Goal: Transaction & Acquisition: Purchase product/service

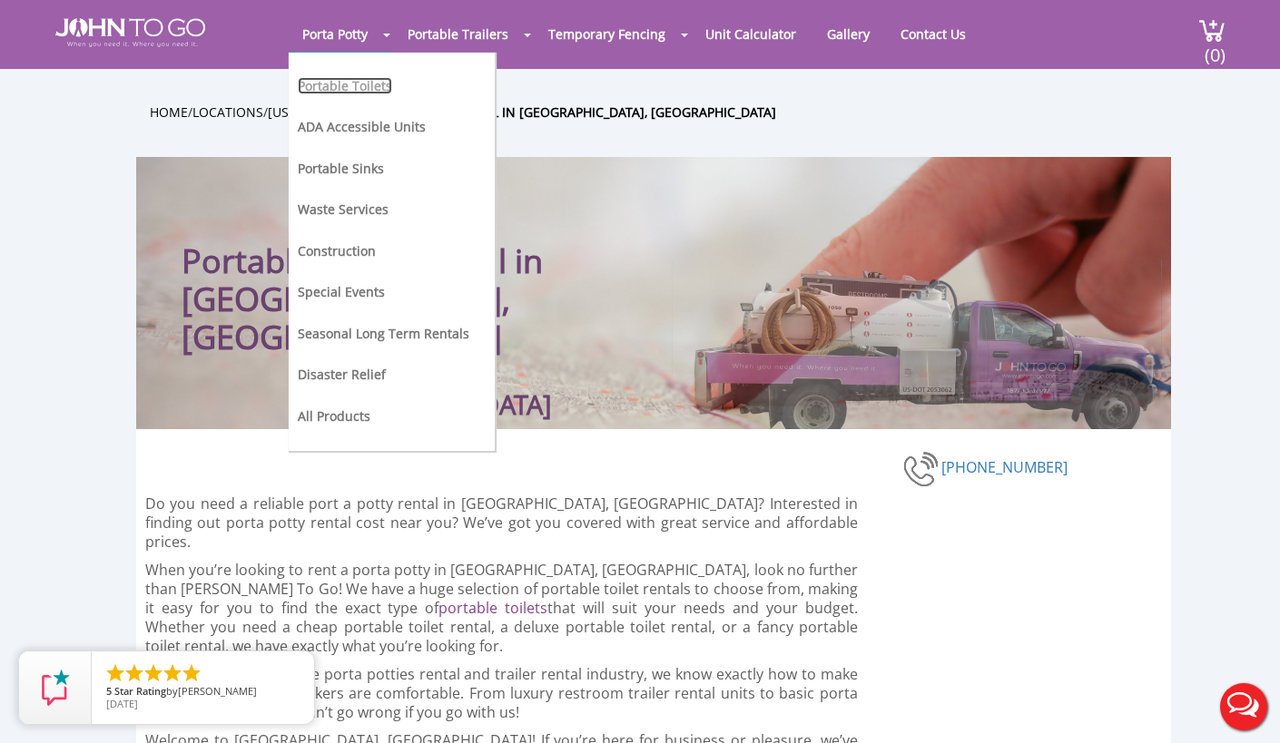
click at [364, 87] on link "Portable Toilets" at bounding box center [345, 85] width 94 height 17
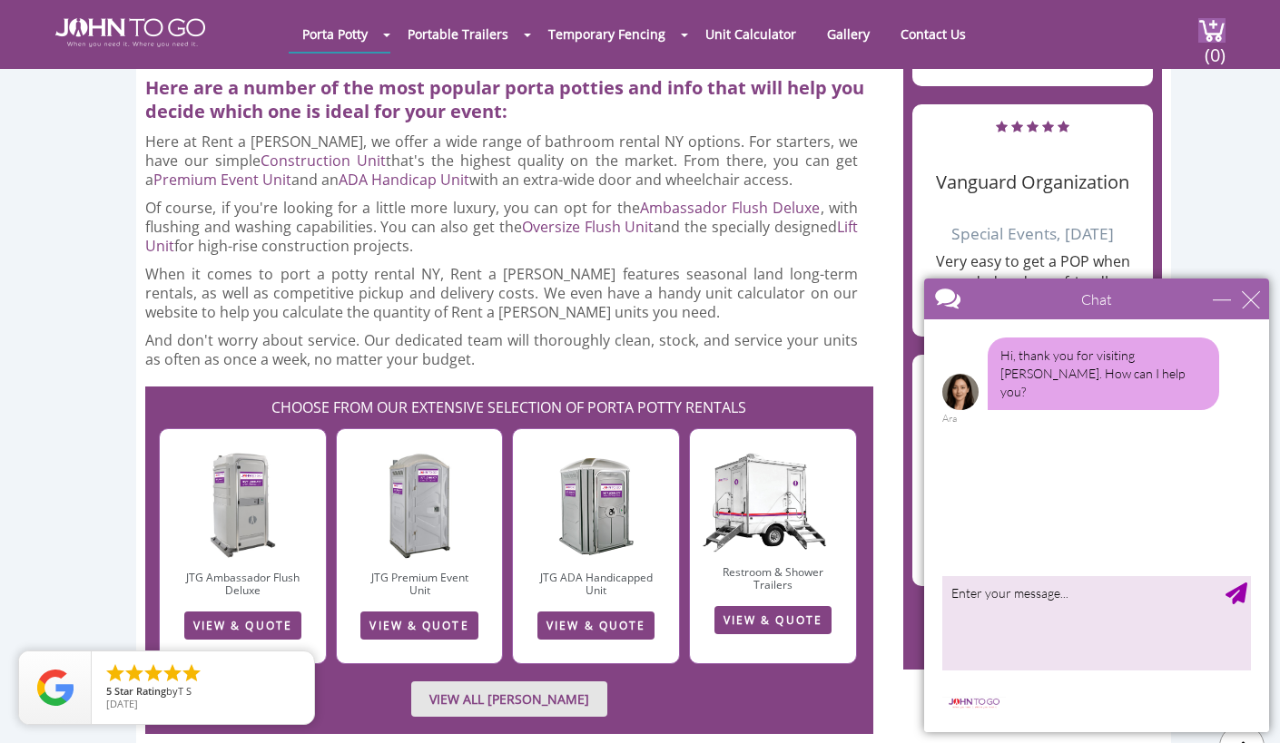
scroll to position [2419, 0]
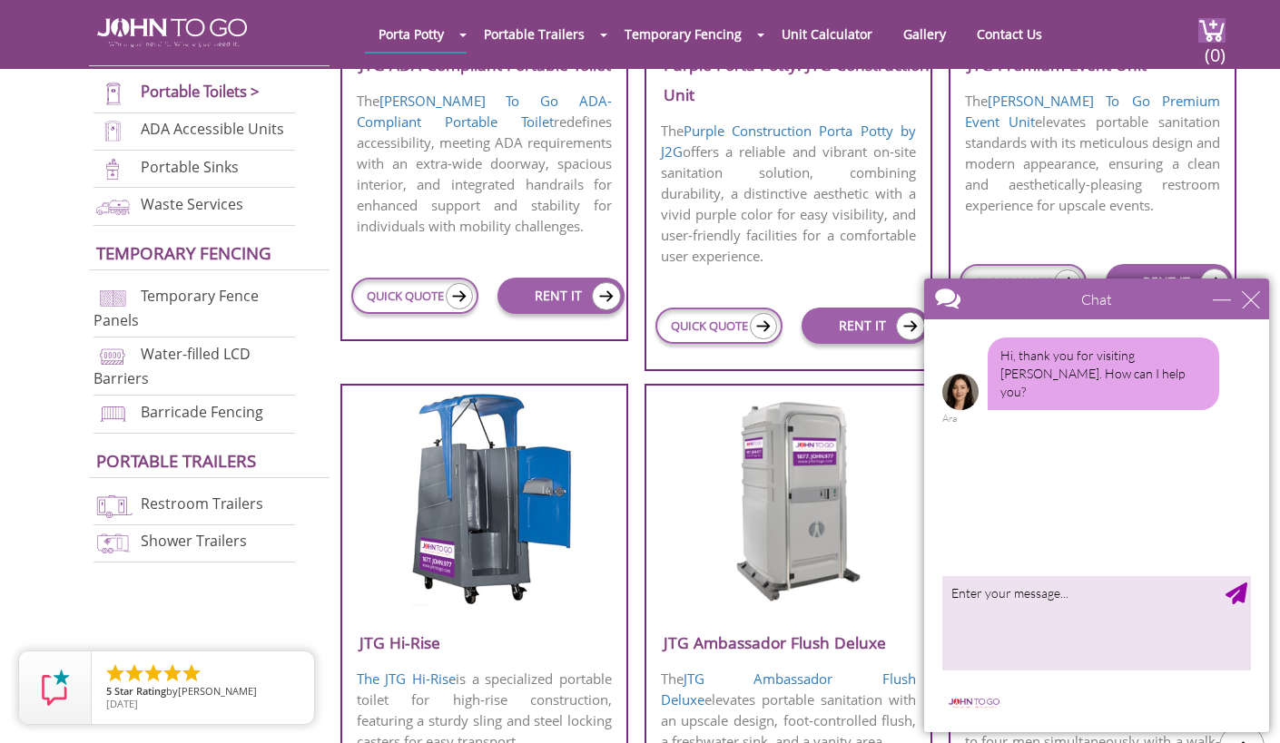
scroll to position [967, 0]
click at [1255, 301] on div "close" at bounding box center [1250, 299] width 18 height 18
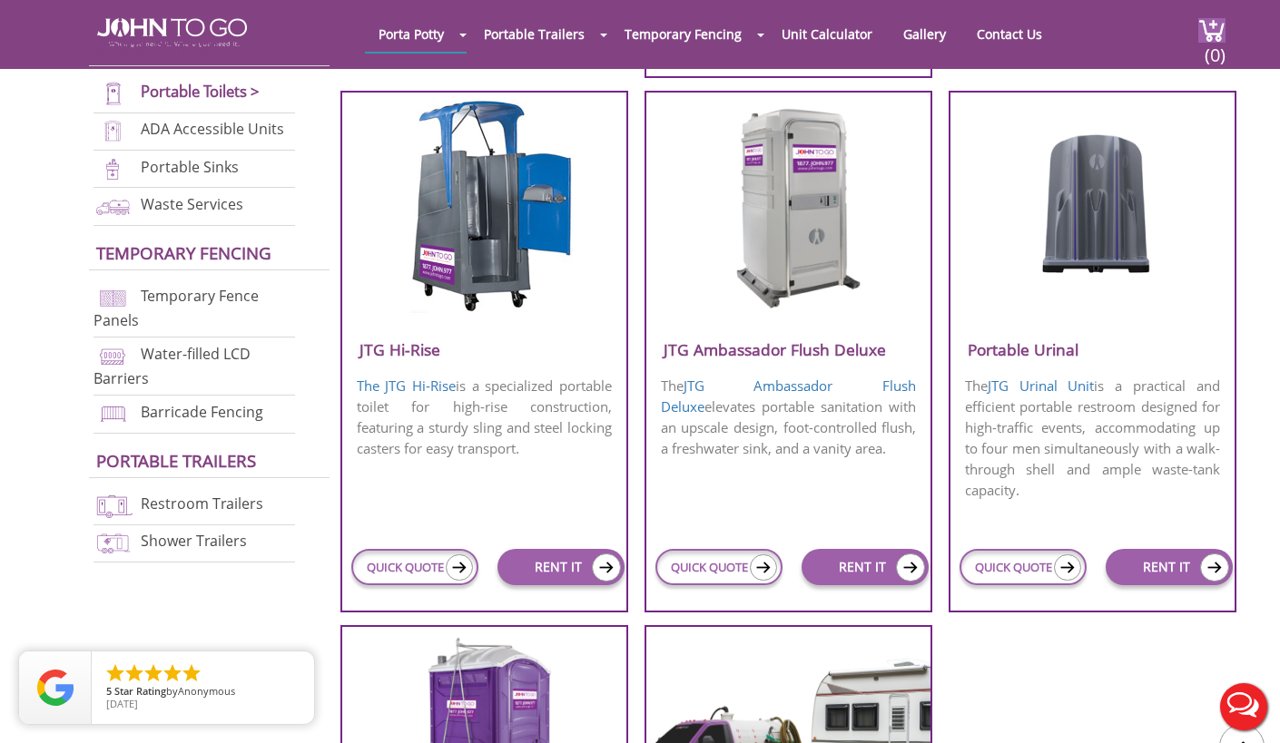
scroll to position [1259, 0]
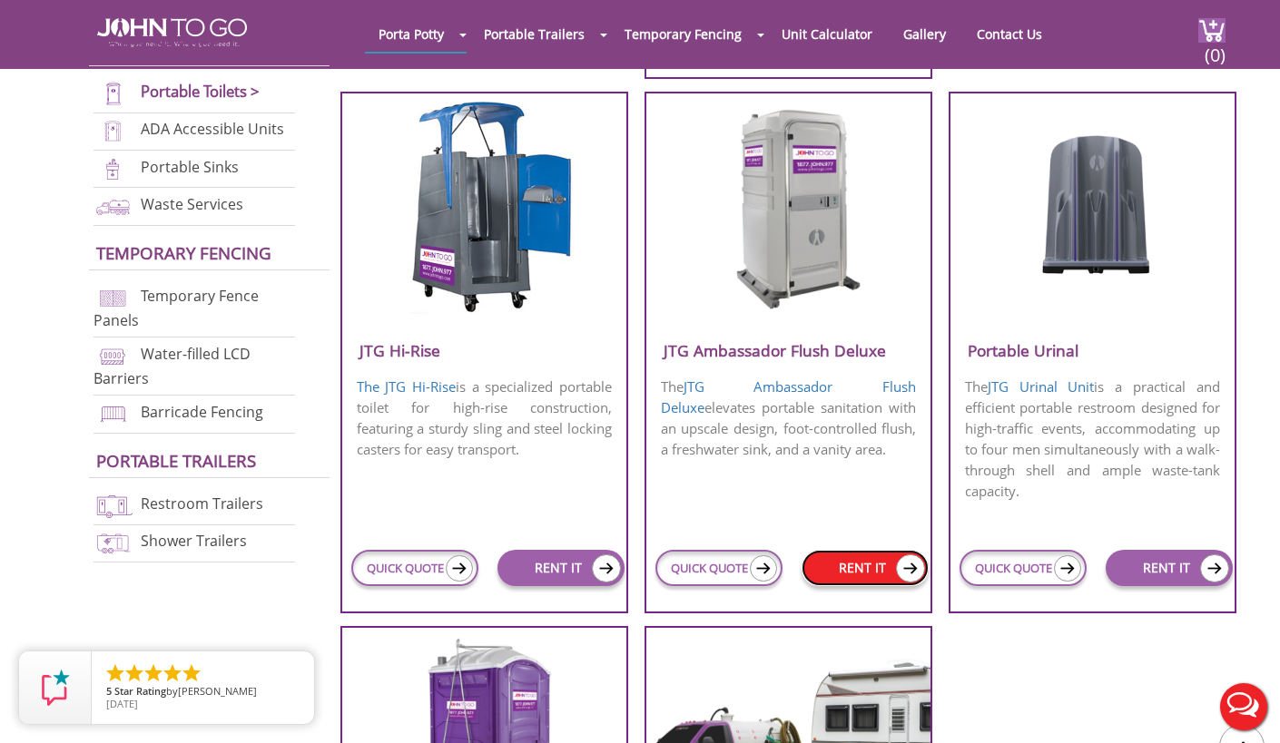
click at [870, 572] on link "RENT IT" at bounding box center [864, 568] width 127 height 36
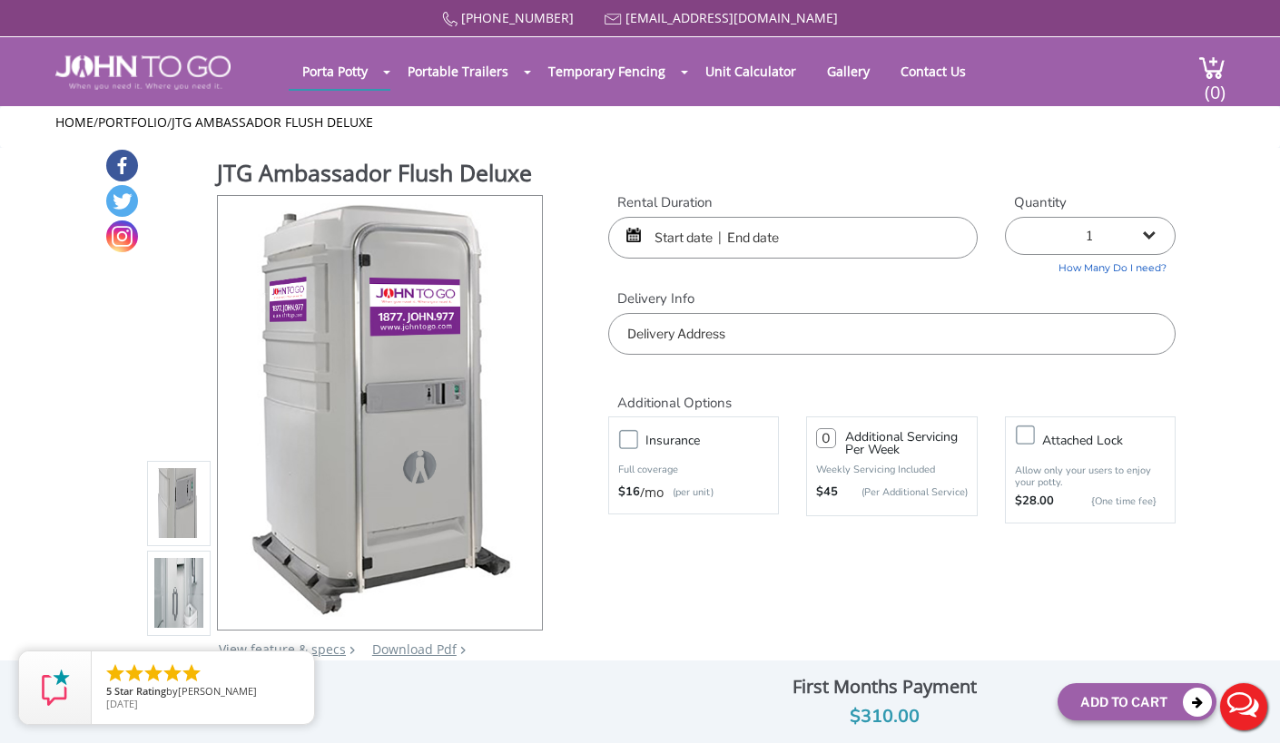
click at [795, 235] on input "text" at bounding box center [792, 238] width 369 height 42
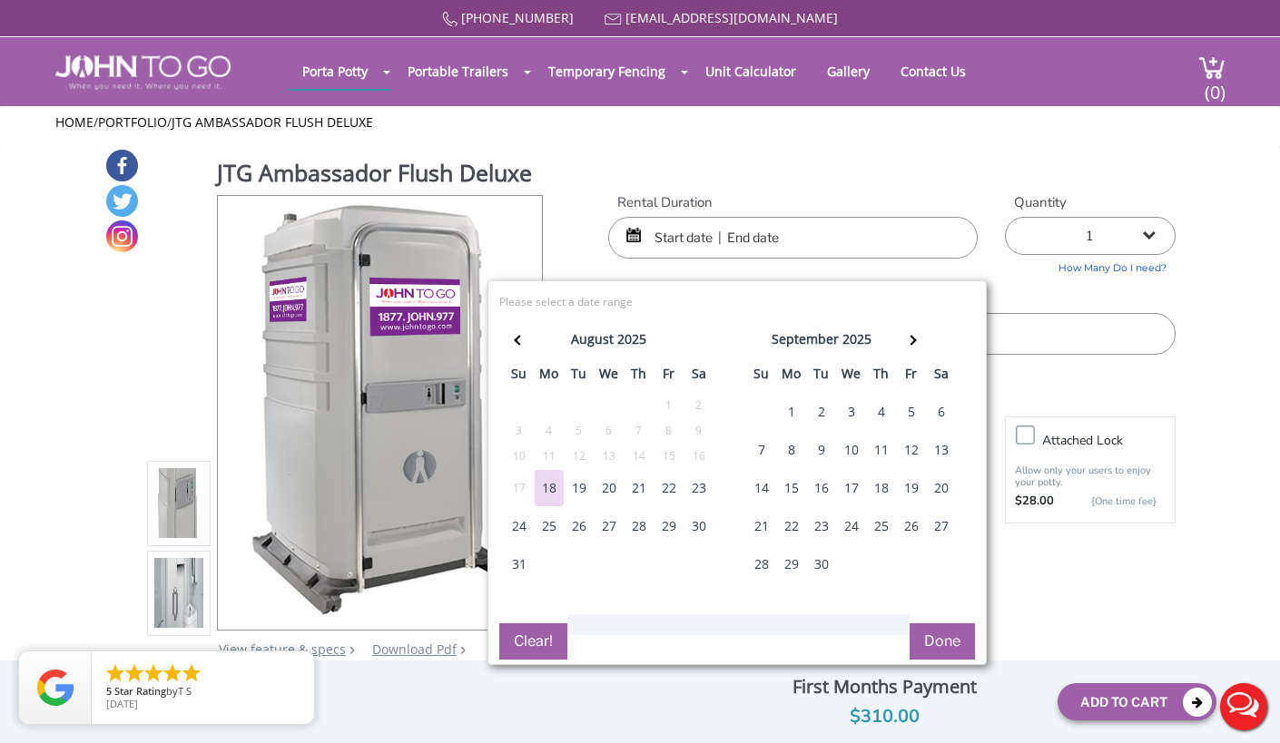
click at [670, 489] on div "22" at bounding box center [668, 488] width 29 height 36
click at [521, 525] on div "24" at bounding box center [519, 526] width 29 height 36
type input "08/22/2025 to 08/24/2025"
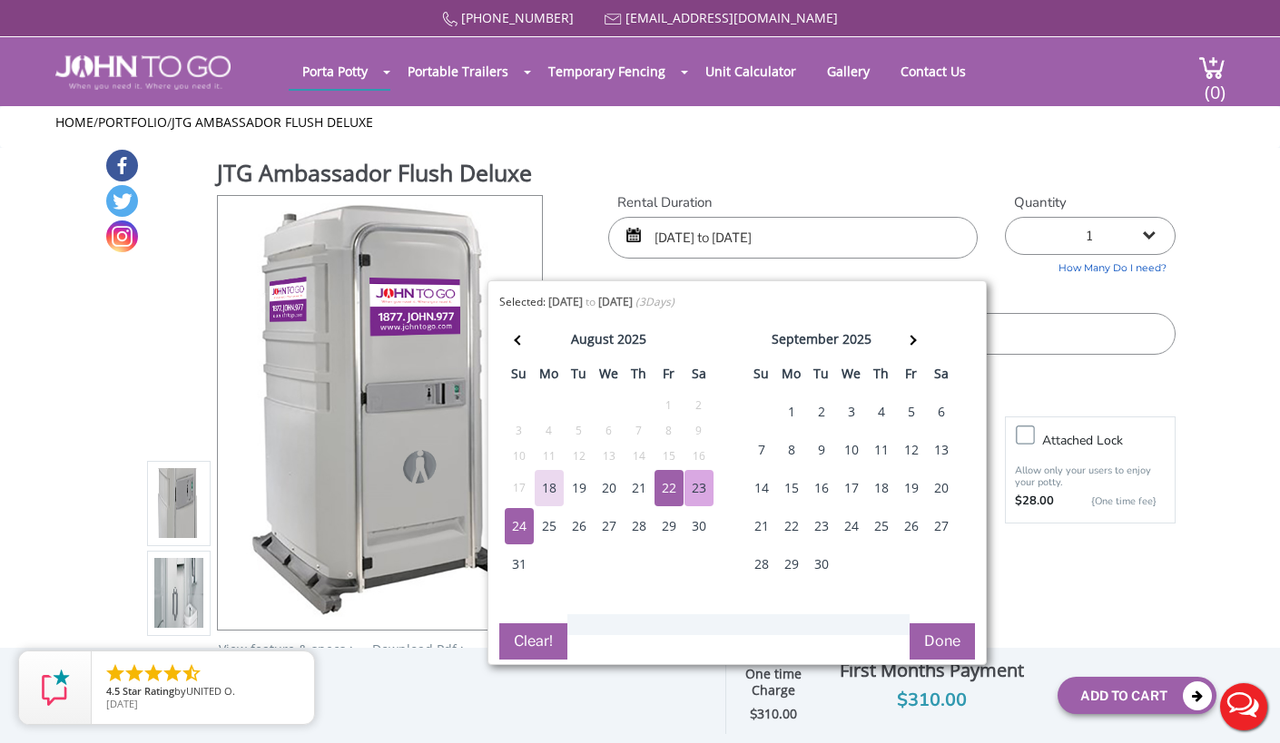
click at [939, 641] on button "Done" at bounding box center [941, 641] width 65 height 36
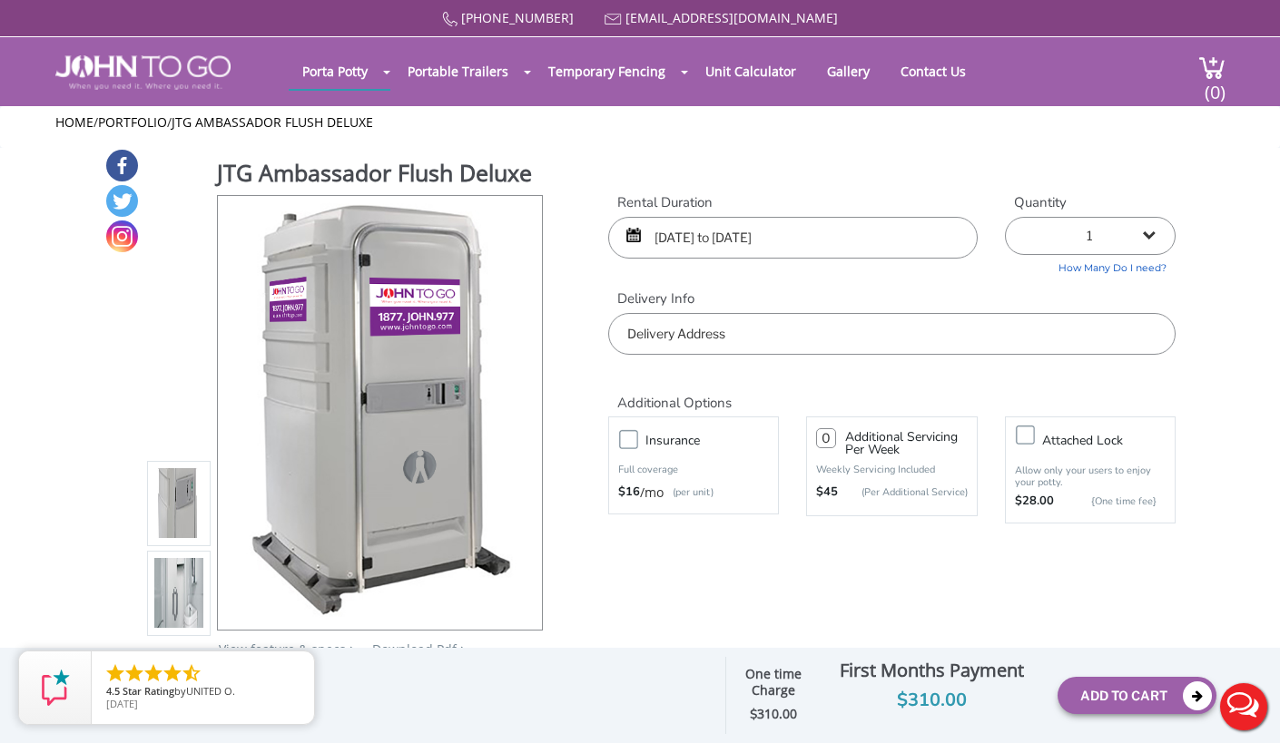
click at [1148, 237] on select "1 2 (5% discount) 3 (8% discount) 4 (10% discount) 5 (12% discount) 6 (12% disc…" at bounding box center [1090, 236] width 171 height 38
select select "2"
click at [1005, 217] on select "1 2 (5% discount) 3 (8% discount) 4 (10% discount) 5 (12% discount) 6 (12% disc…" at bounding box center [1090, 236] width 171 height 38
click at [986, 329] on input "text" at bounding box center [891, 334] width 567 height 42
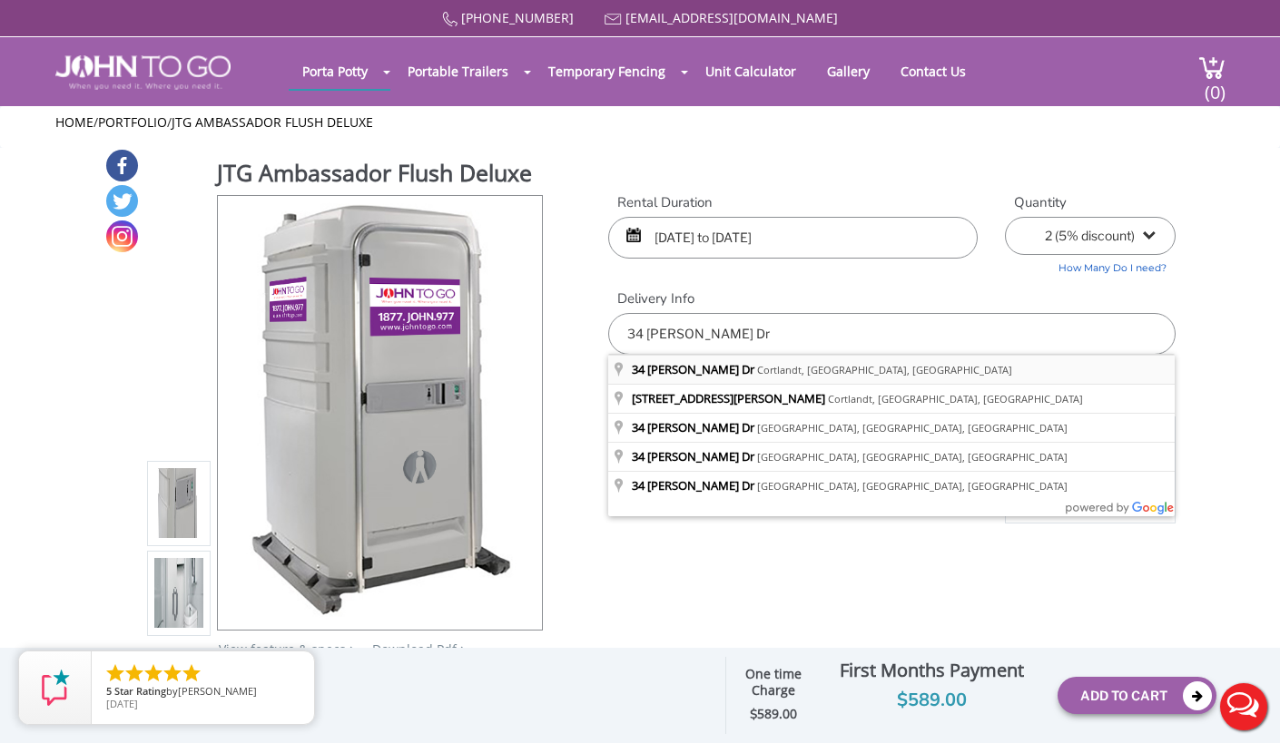
type input "34 Elena Dr, Cortlandt, NY, USA"
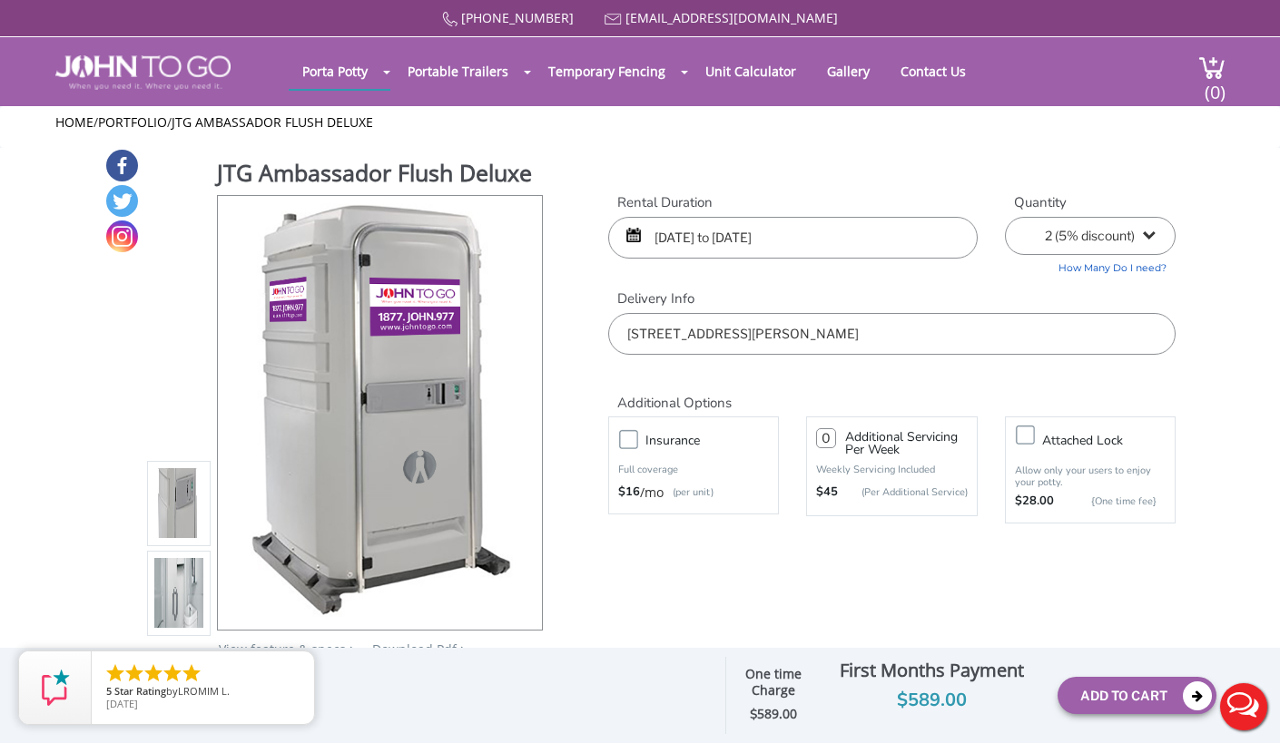
click at [189, 580] on img at bounding box center [178, 595] width 49 height 427
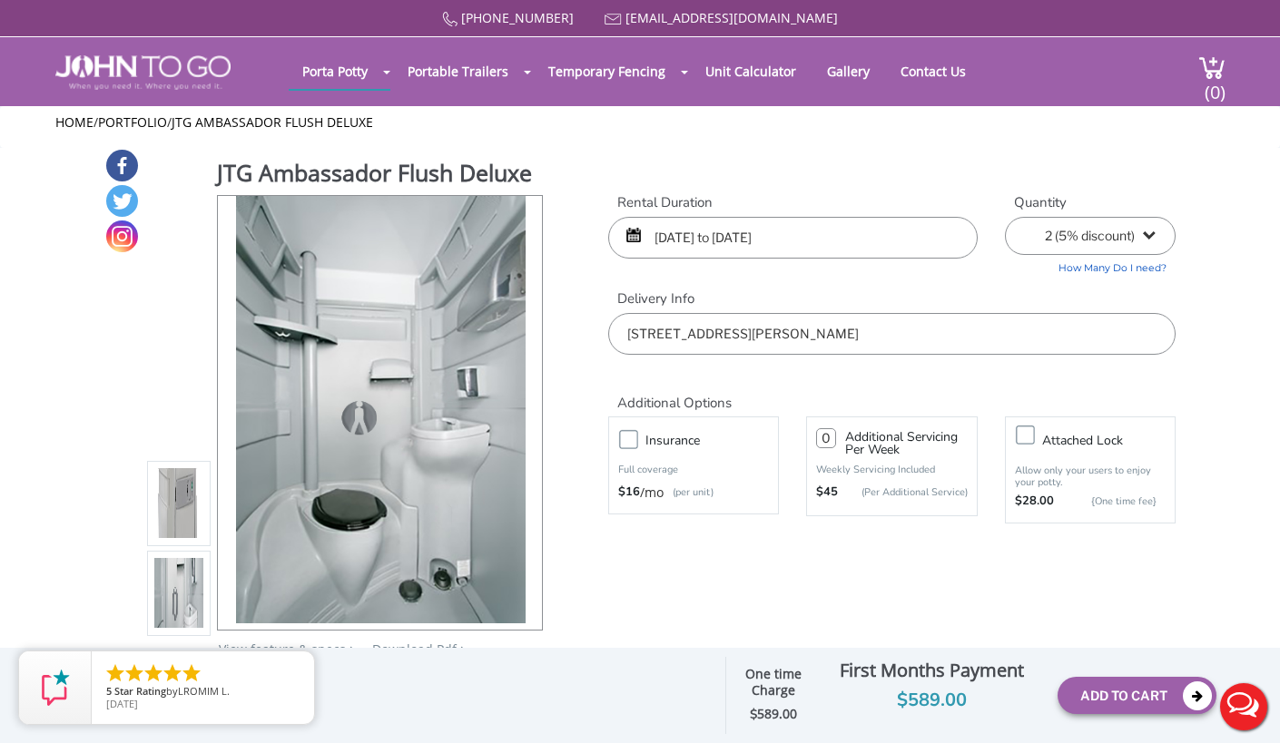
click at [181, 525] on img at bounding box center [178, 505] width 49 height 427
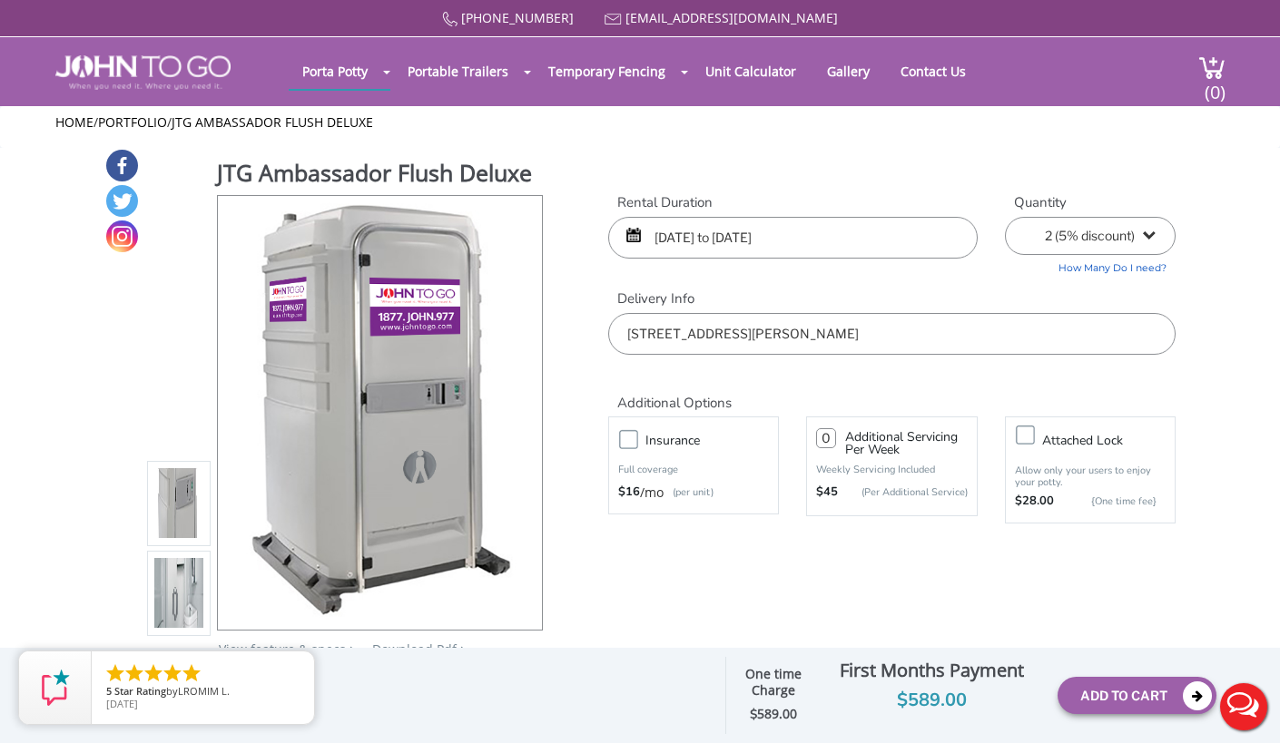
click at [179, 583] on img at bounding box center [178, 595] width 49 height 427
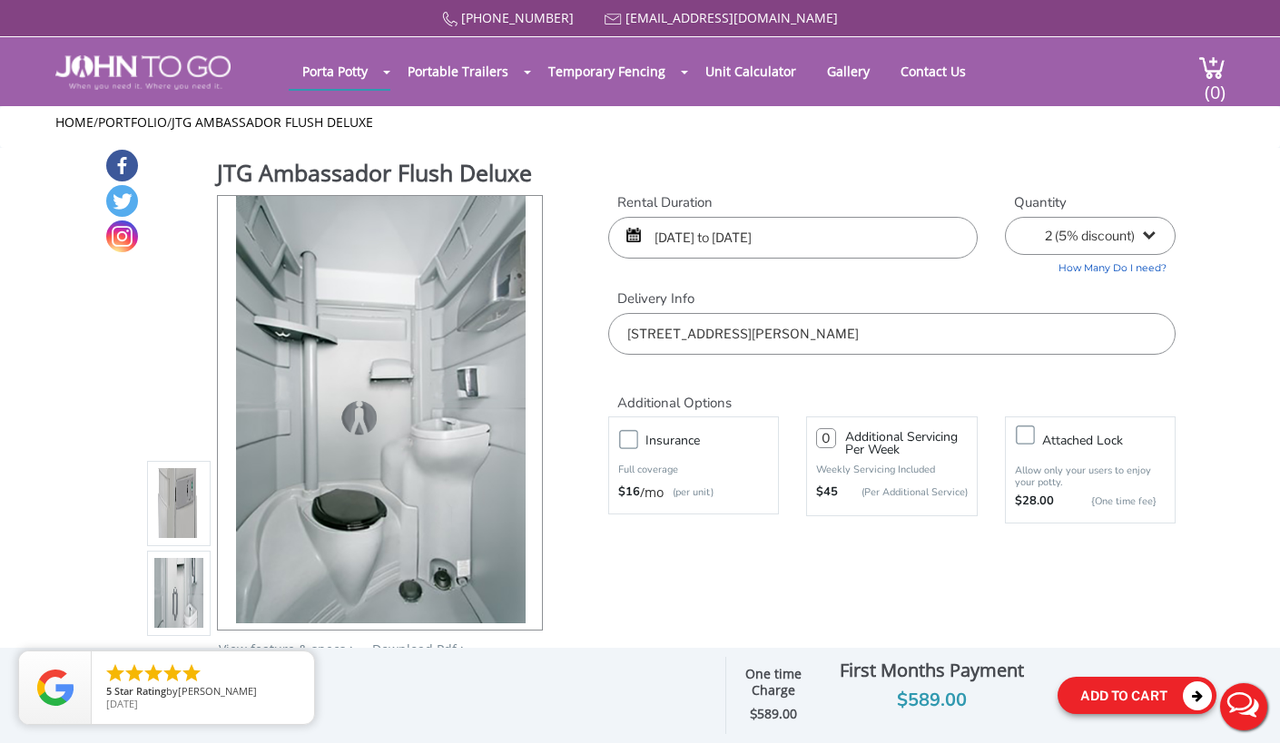
click at [1120, 695] on button "Add To Cart" at bounding box center [1136, 695] width 159 height 37
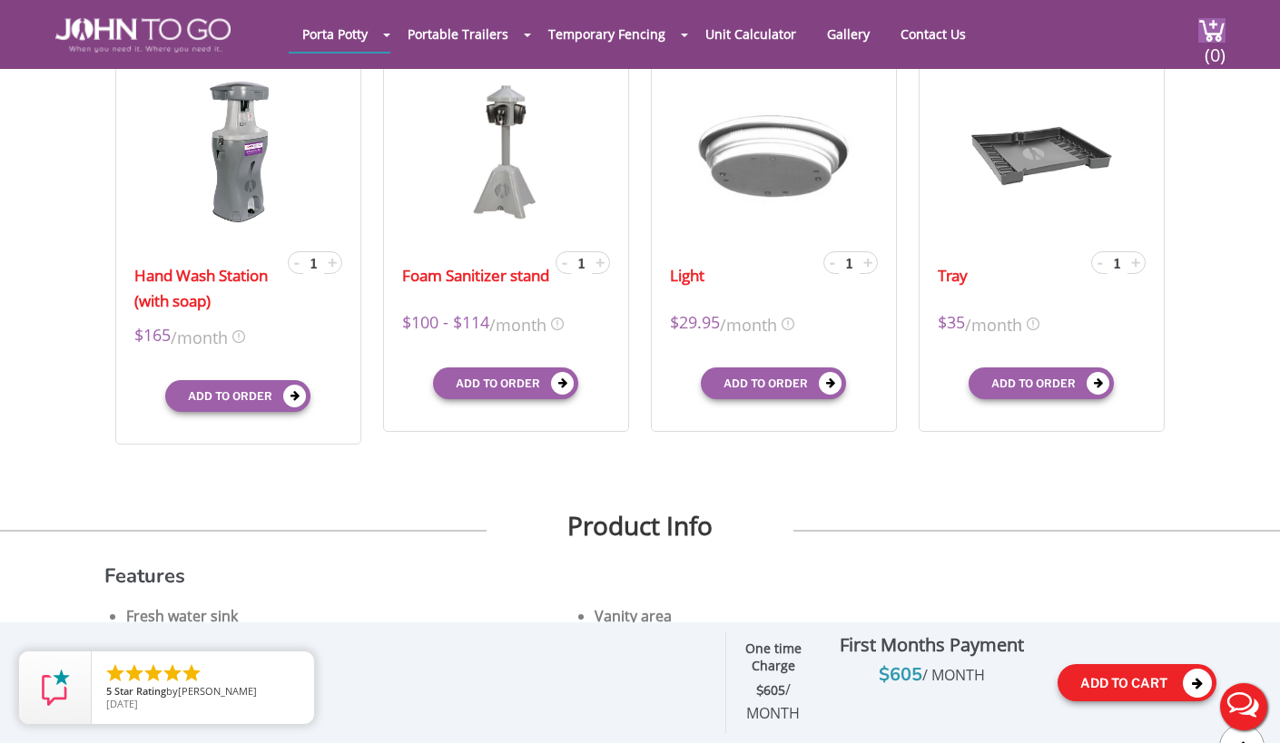
scroll to position [617, 0]
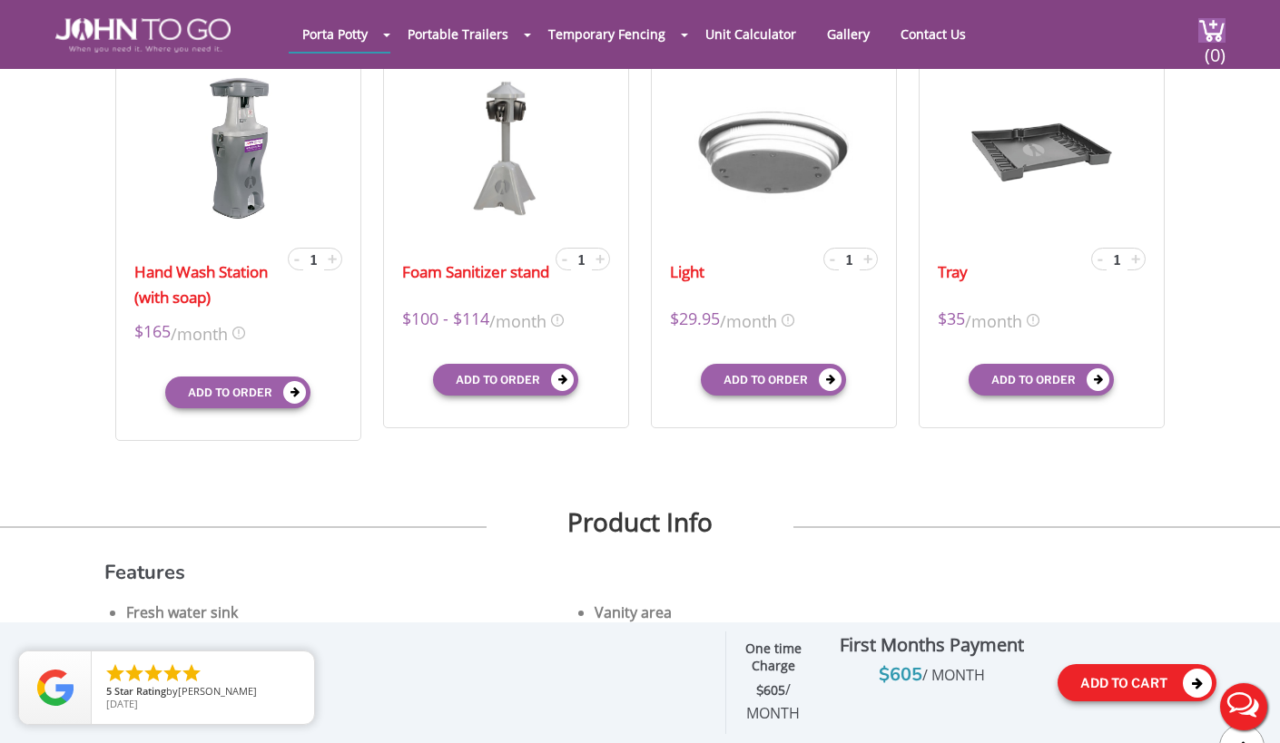
click at [1124, 688] on button "Add To Cart" at bounding box center [1136, 682] width 159 height 37
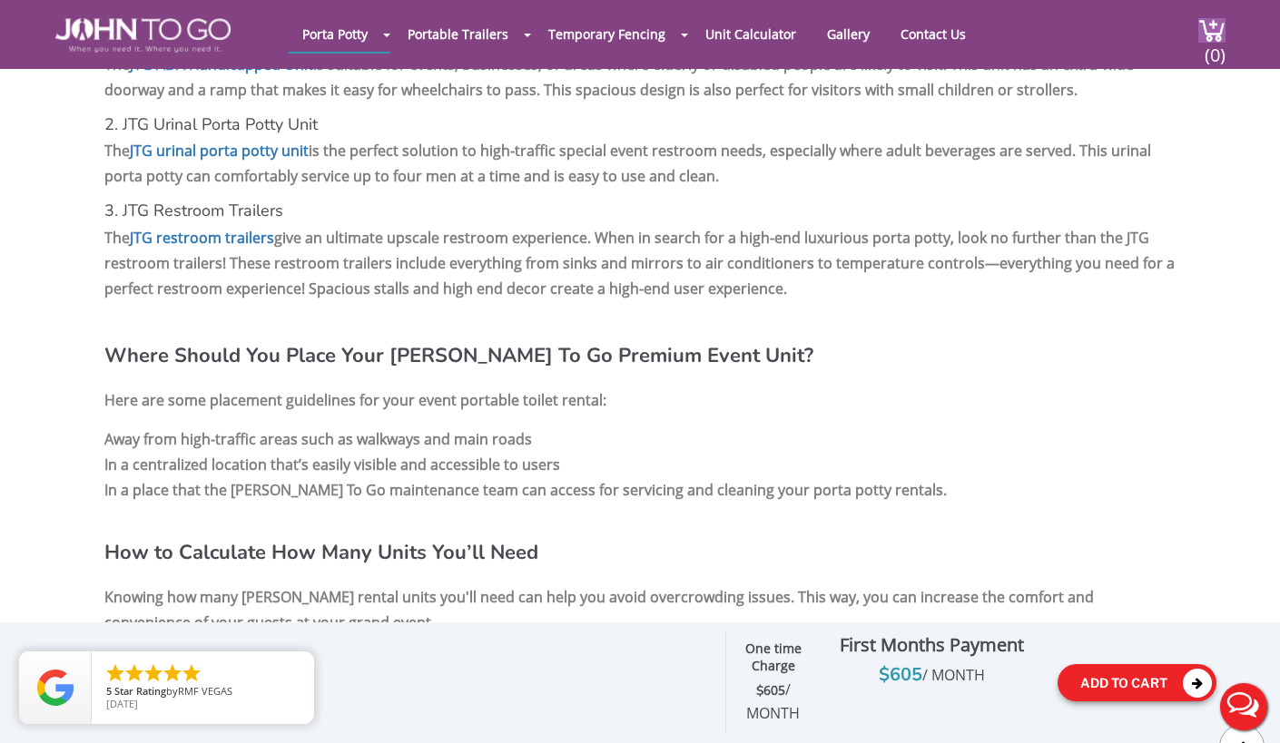
scroll to position [0, 0]
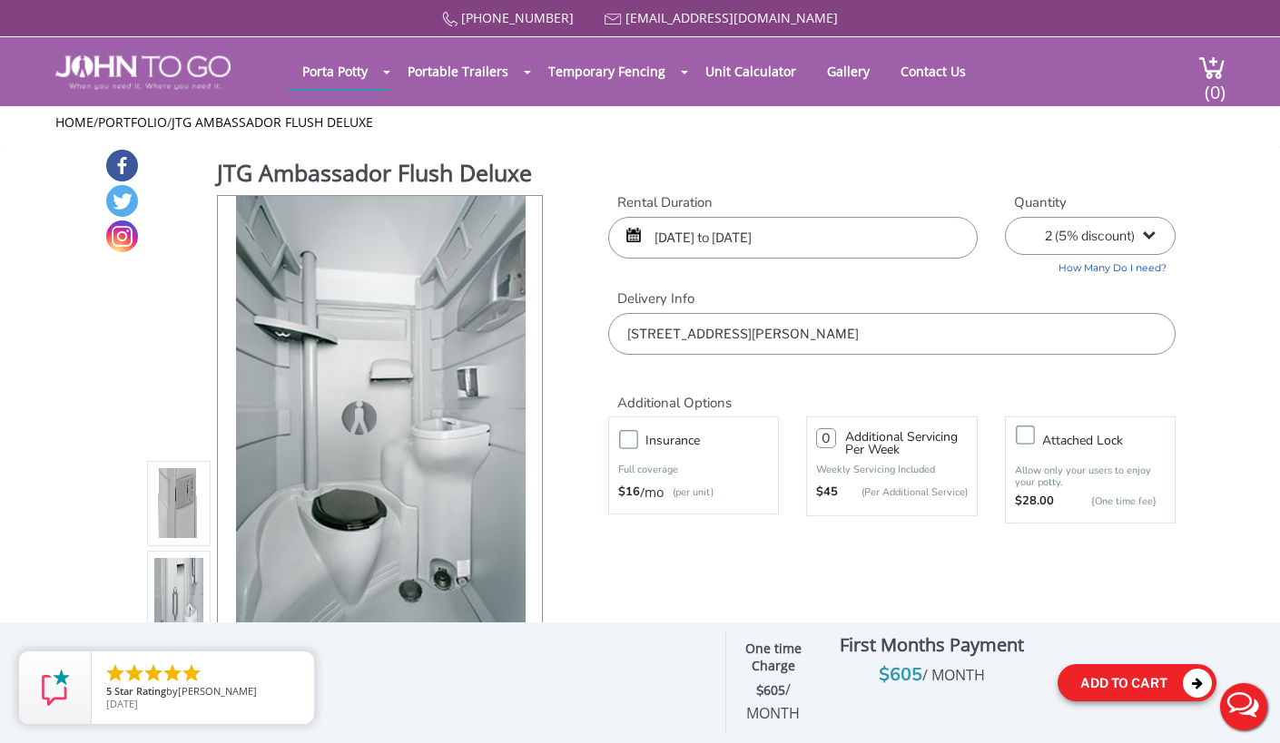
click at [1186, 686] on icon at bounding box center [1197, 683] width 29 height 29
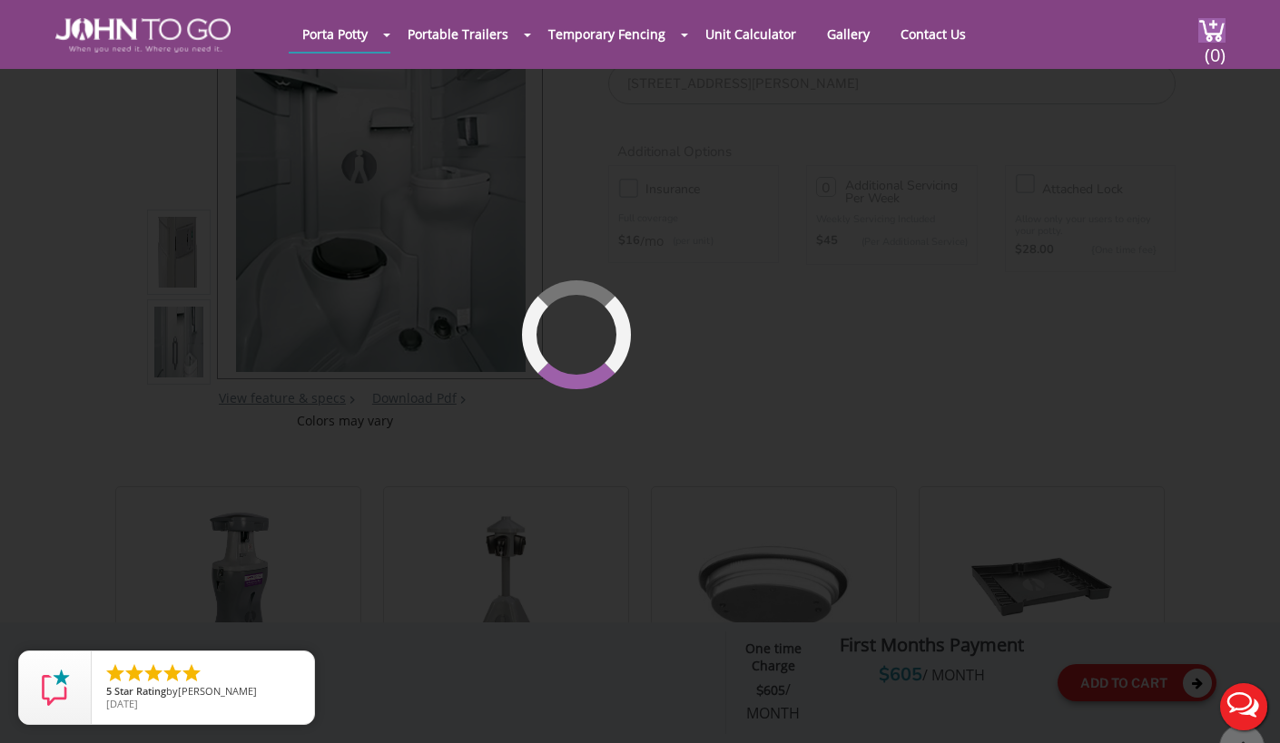
scroll to position [191, 0]
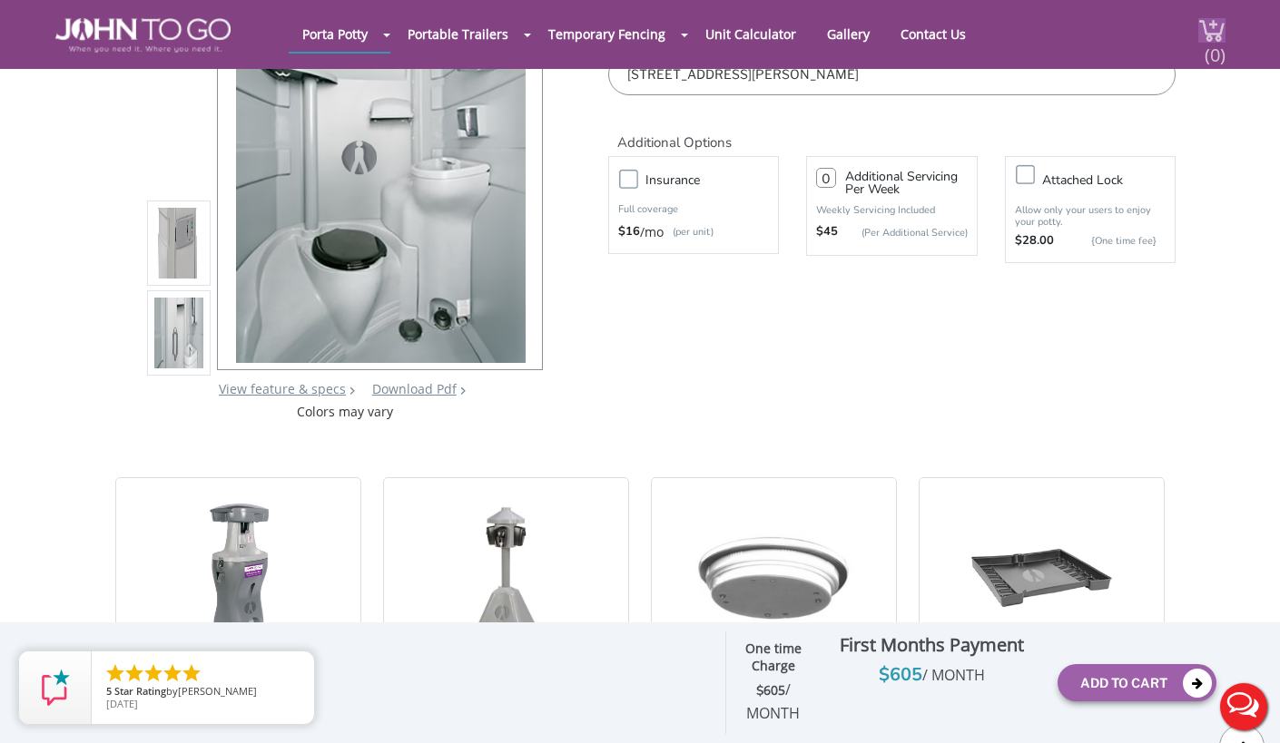
click at [1210, 44] on span "(0)" at bounding box center [1214, 47] width 22 height 39
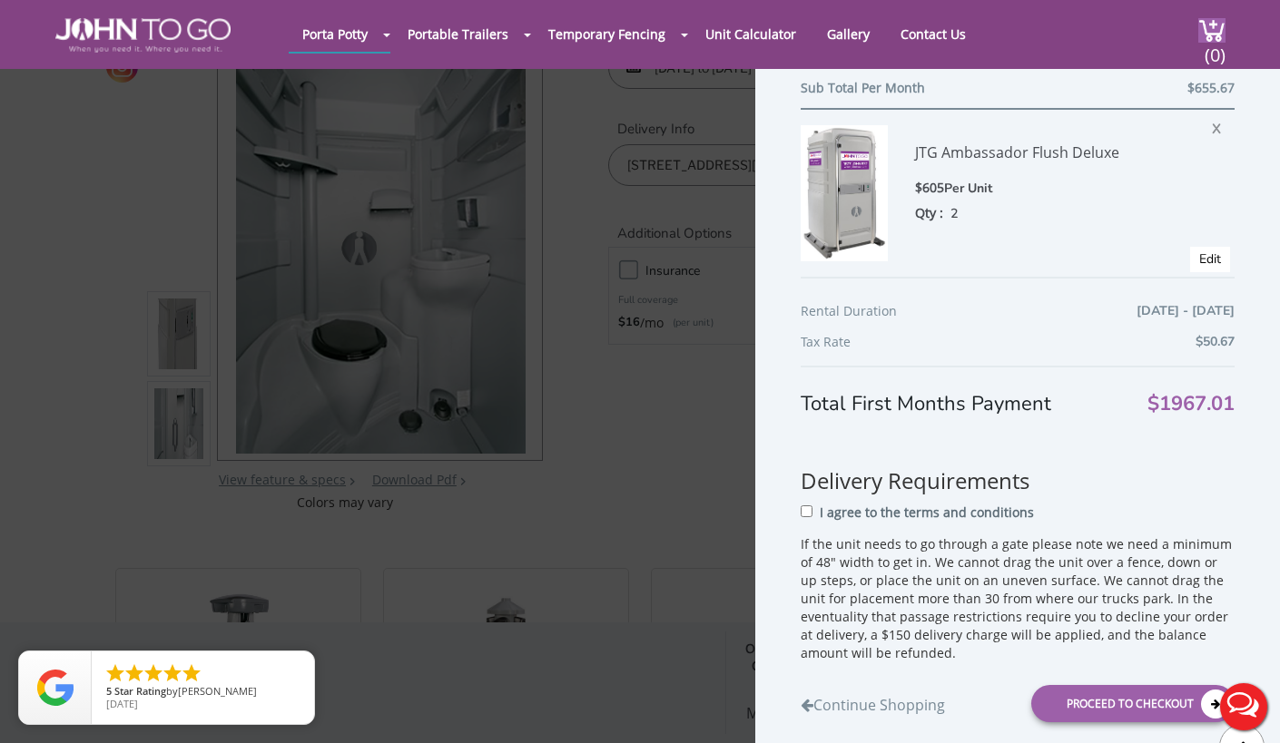
scroll to position [654, 0]
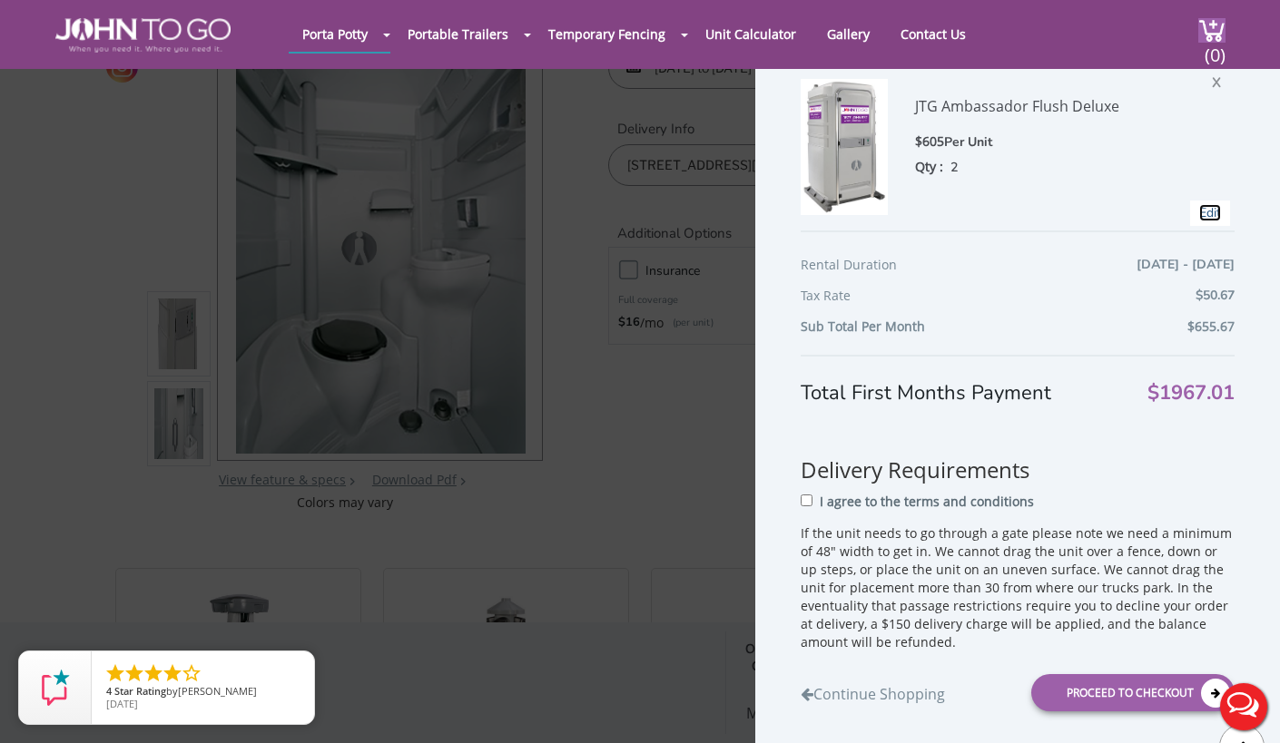
click at [1212, 211] on link "Edit" at bounding box center [1210, 212] width 22 height 17
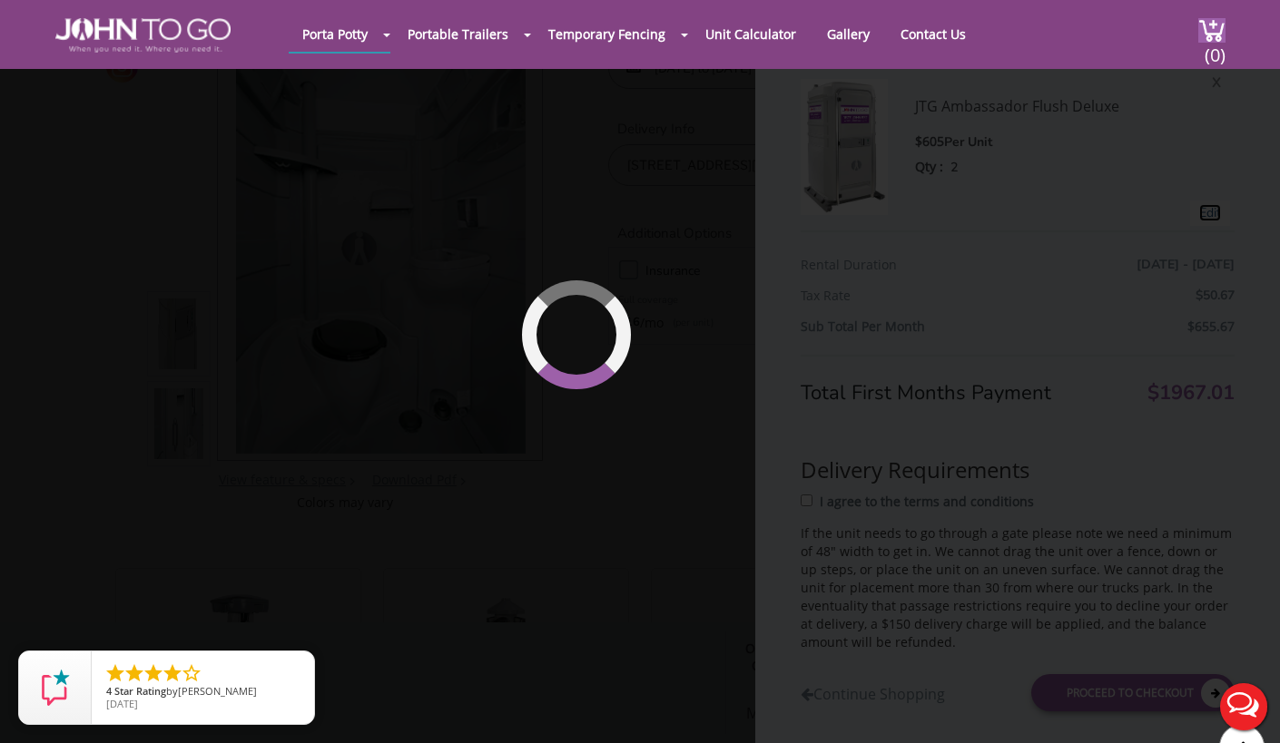
type input "08/22/2025 to 08/24/2025"
select select "2"
type input "0"
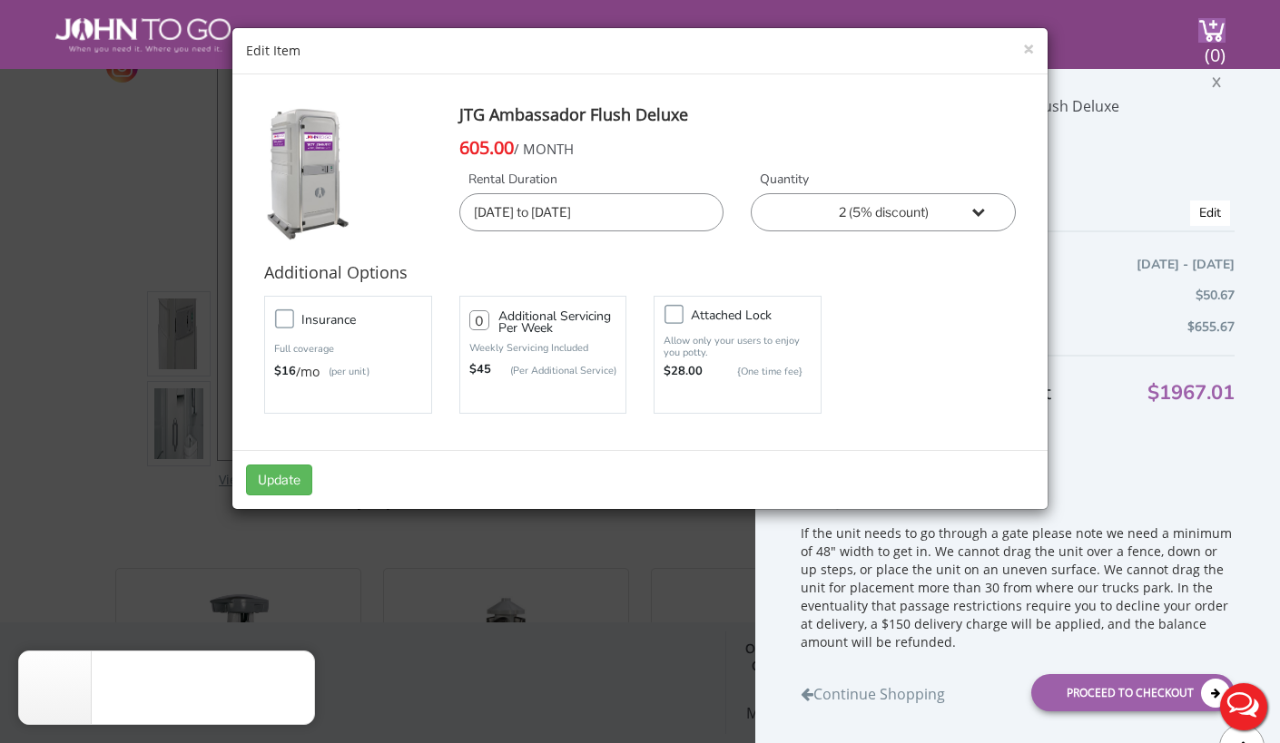
click at [1006, 54] on div "Edit Item" at bounding box center [640, 51] width 788 height 18
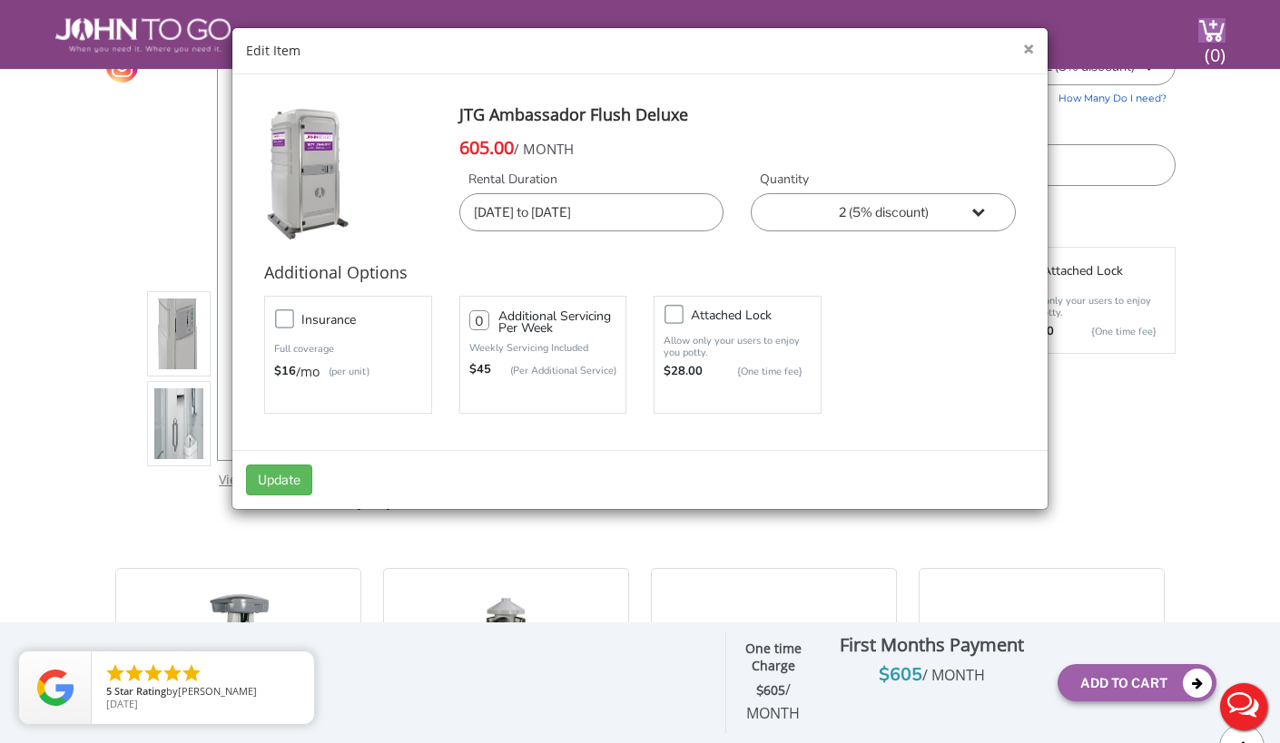
click at [1032, 44] on button "×" at bounding box center [1028, 49] width 11 height 19
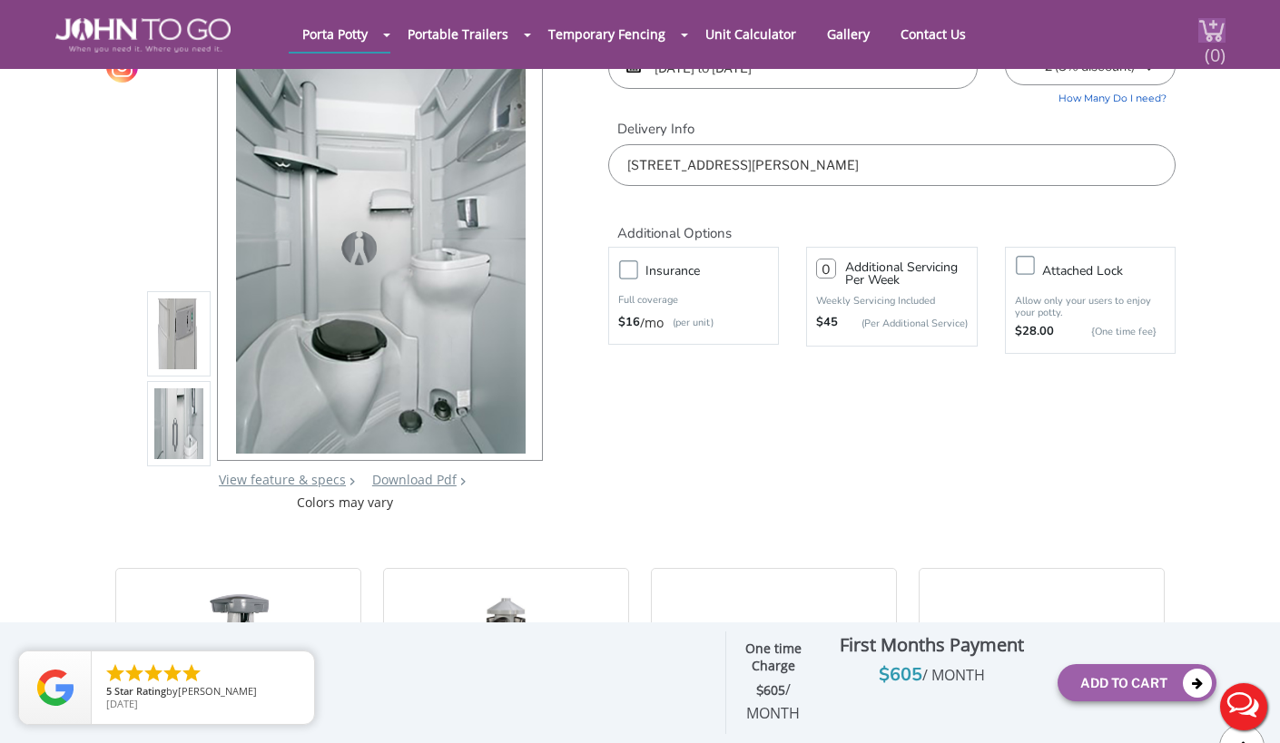
click at [1213, 44] on span "(0)" at bounding box center [1214, 47] width 22 height 39
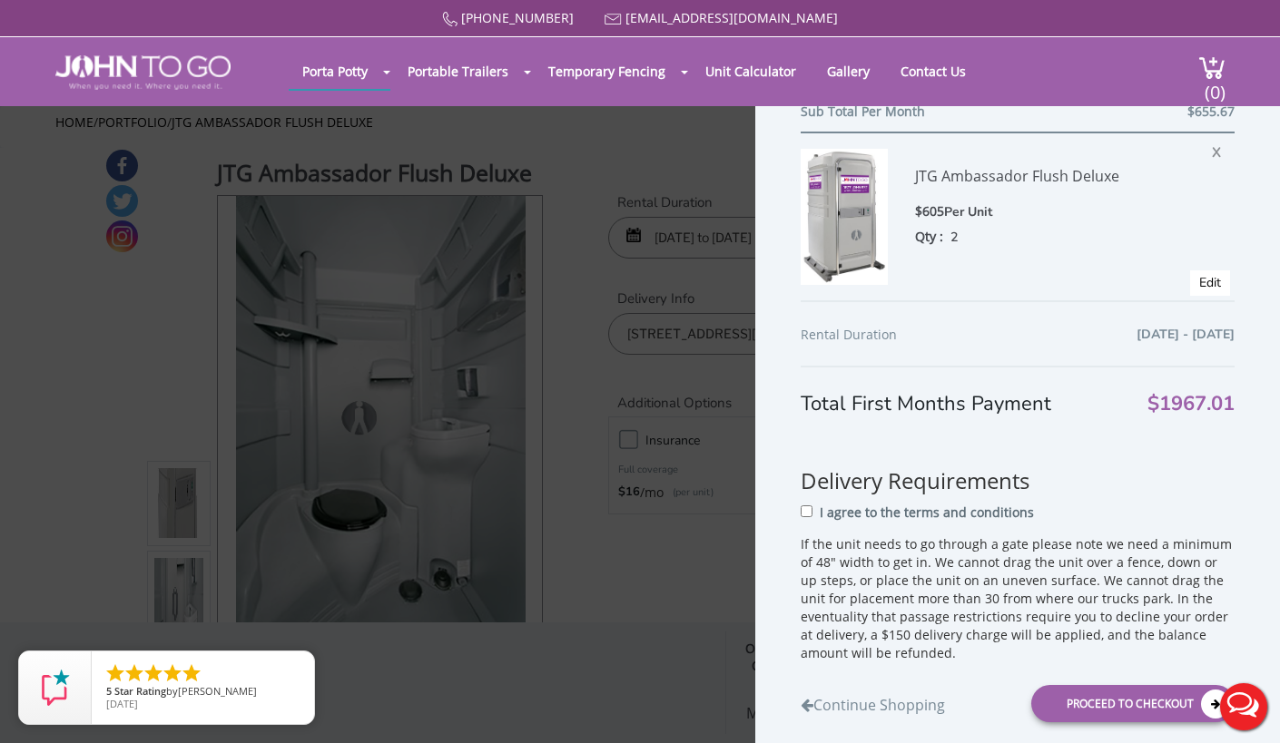
scroll to position [302, 0]
click at [1214, 148] on span "X" at bounding box center [1221, 147] width 18 height 24
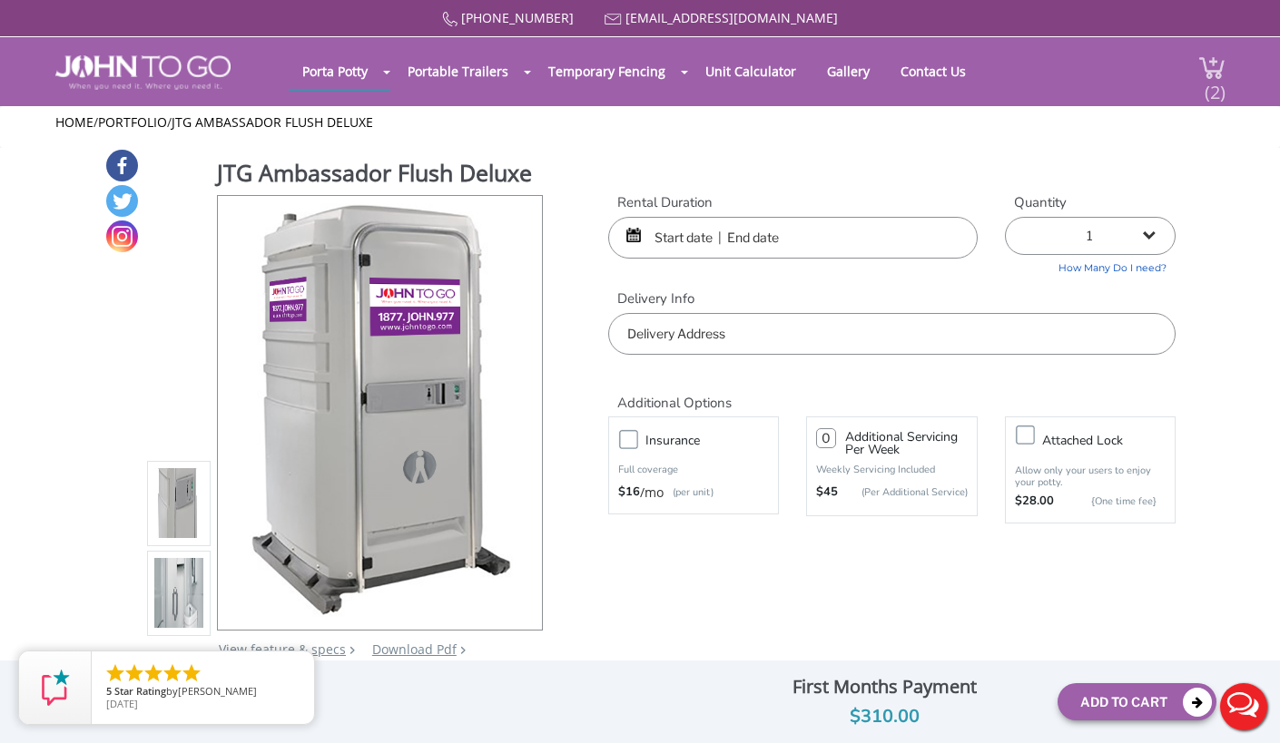
click at [1201, 93] on div "(2)" at bounding box center [1201, 71] width 48 height 69
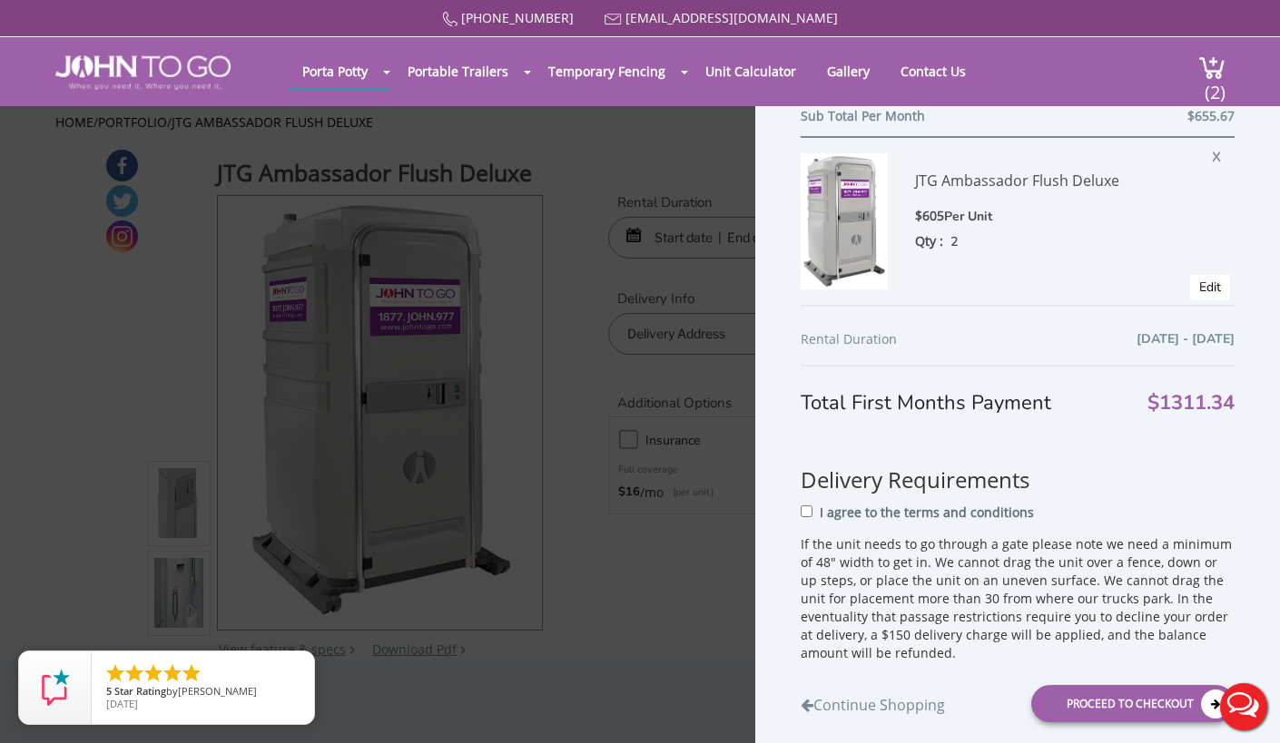
scroll to position [296, 0]
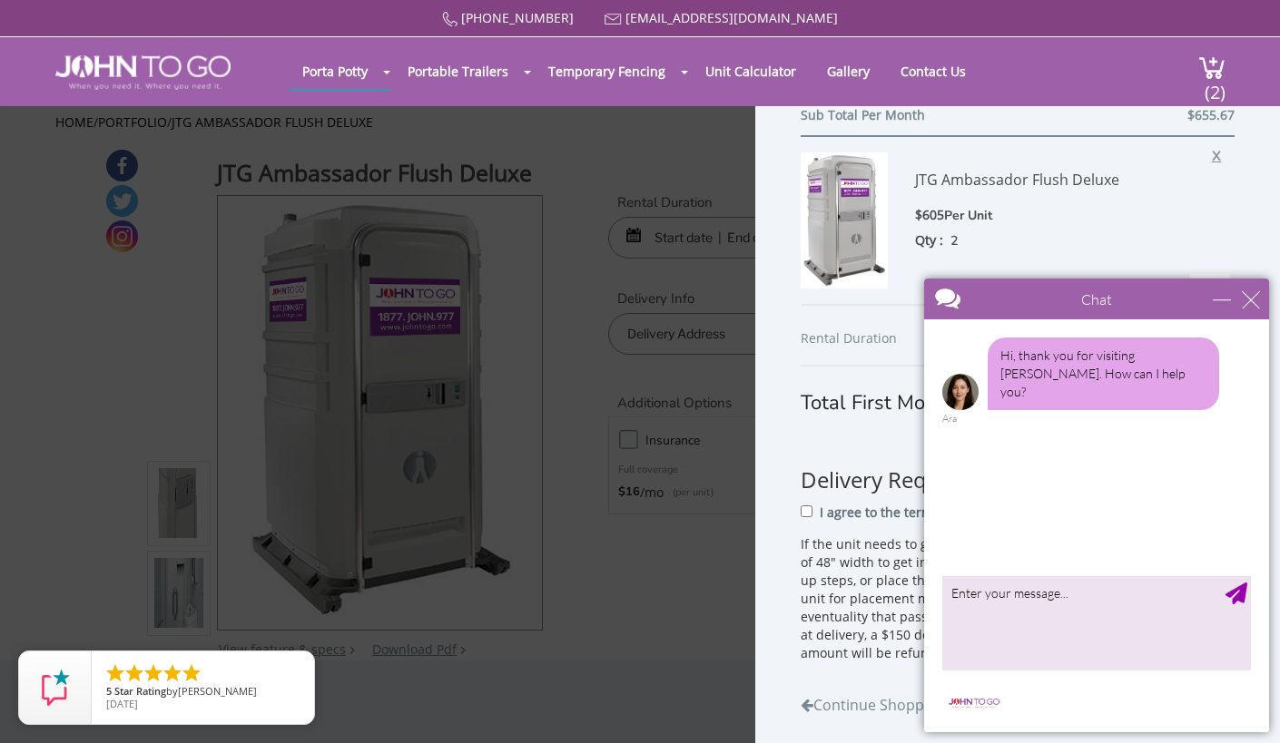
click at [1217, 155] on span "X" at bounding box center [1221, 154] width 18 height 24
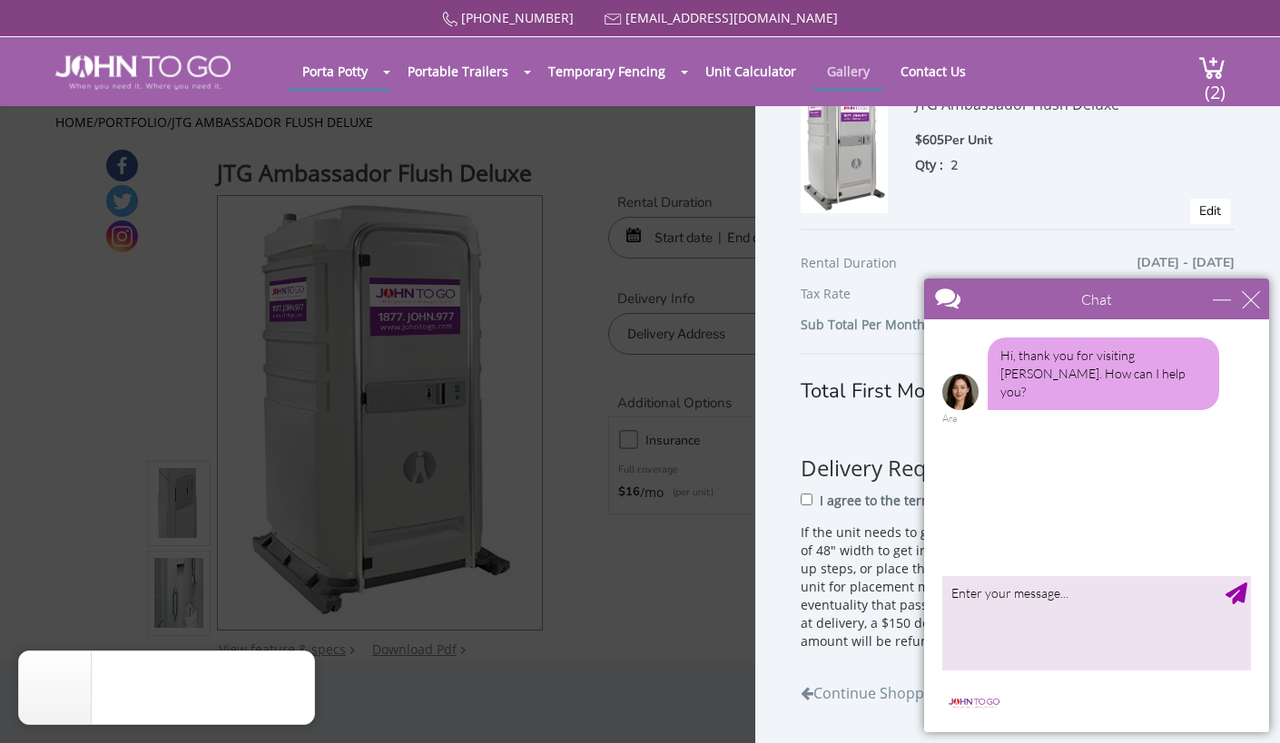
scroll to position [86, 0]
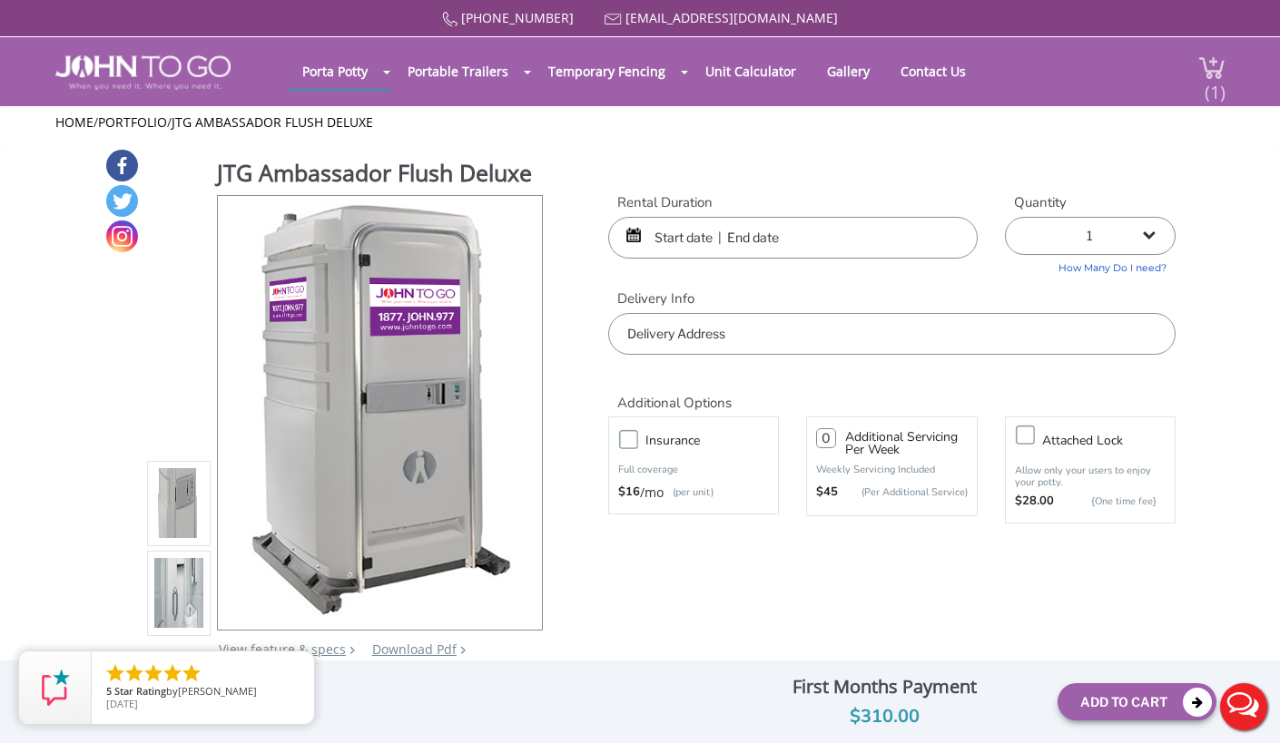
click at [1210, 74] on span "(1)" at bounding box center [1214, 84] width 22 height 39
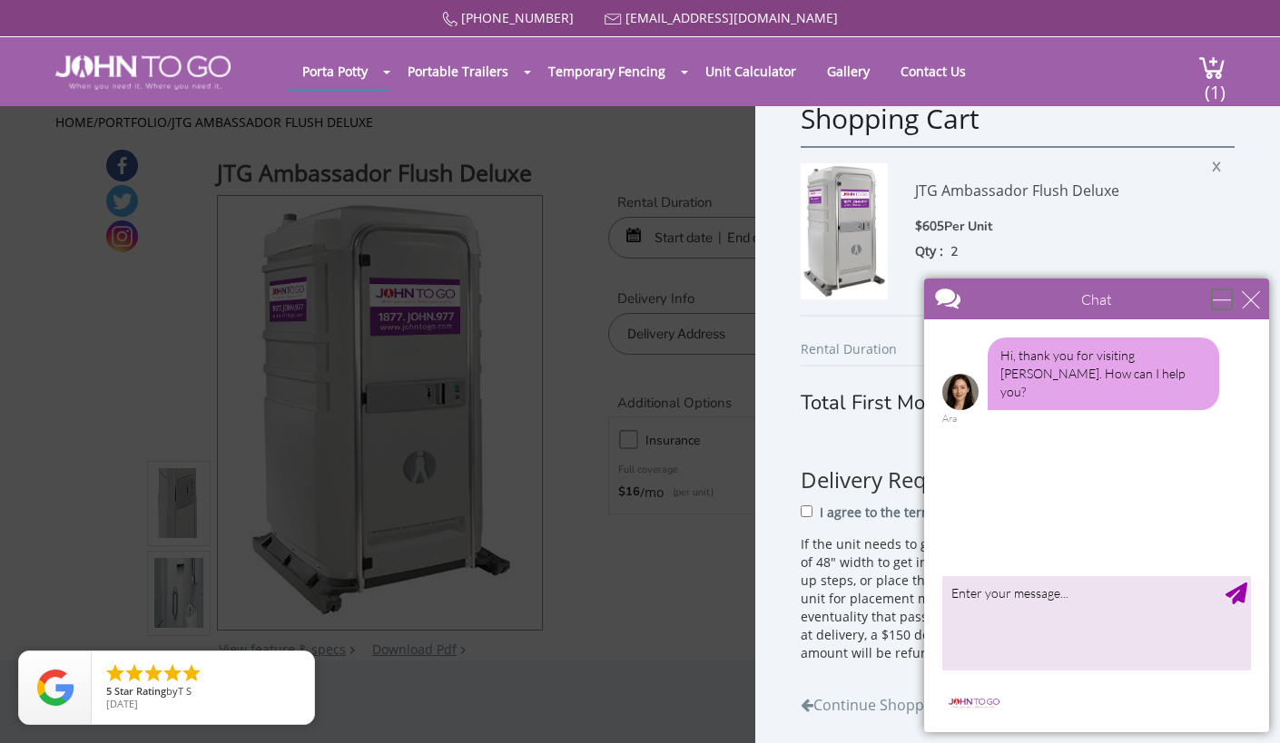
click at [1216, 296] on div "minimize" at bounding box center [1221, 299] width 18 height 18
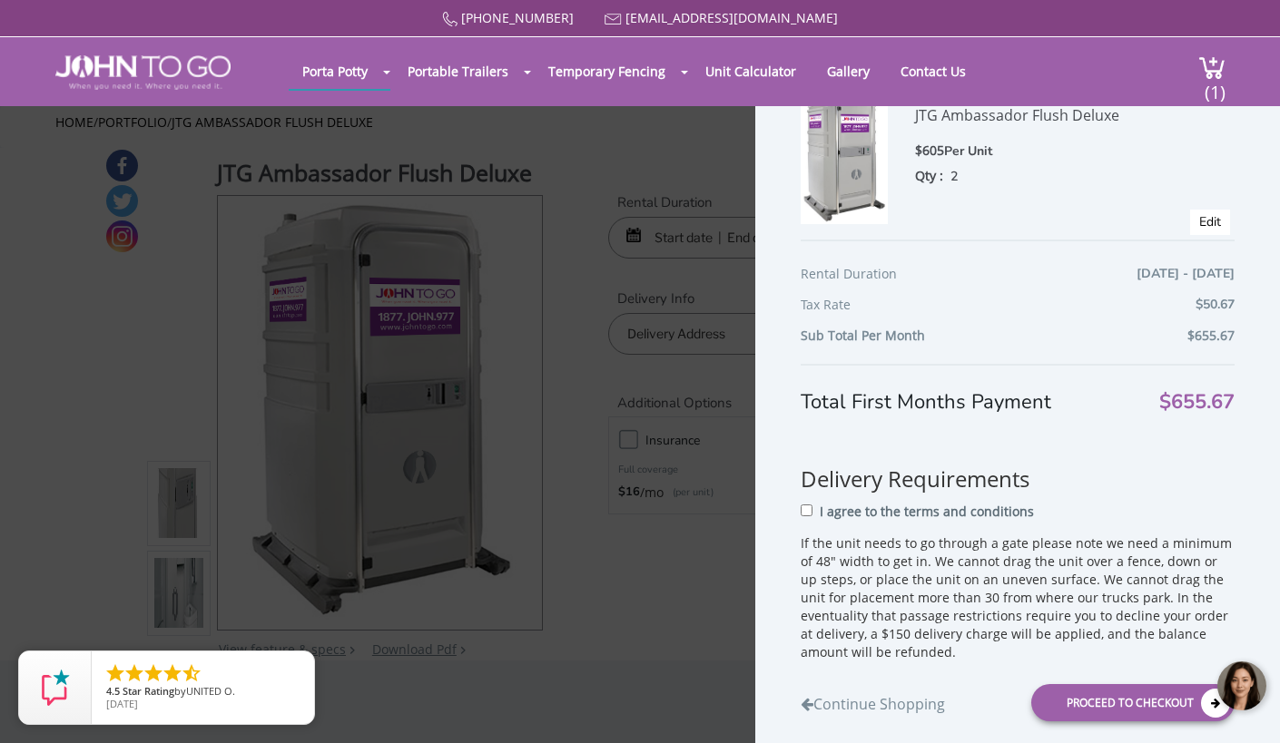
scroll to position [86, 0]
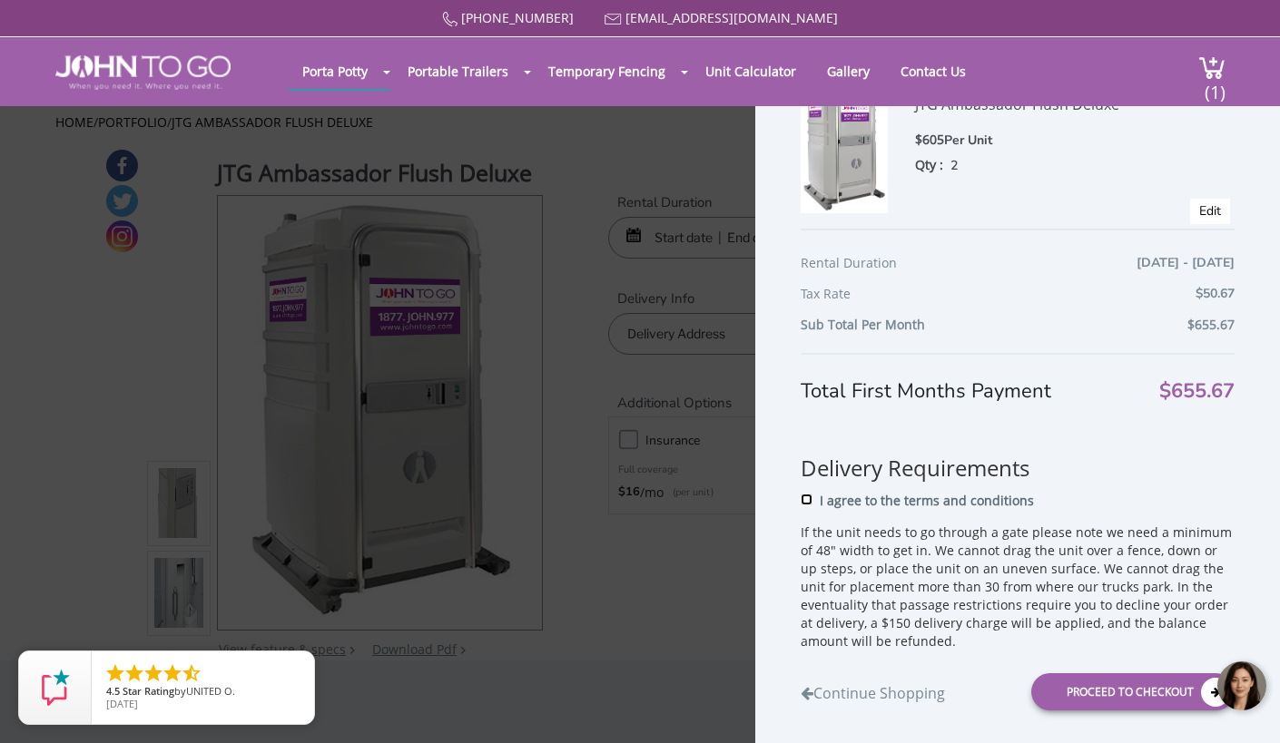
click at [804, 496] on input "I agree to the terms and conditions" at bounding box center [806, 500] width 12 height 12
checkbox input "true"
click at [1128, 693] on body at bounding box center [1143, 686] width 272 height 76
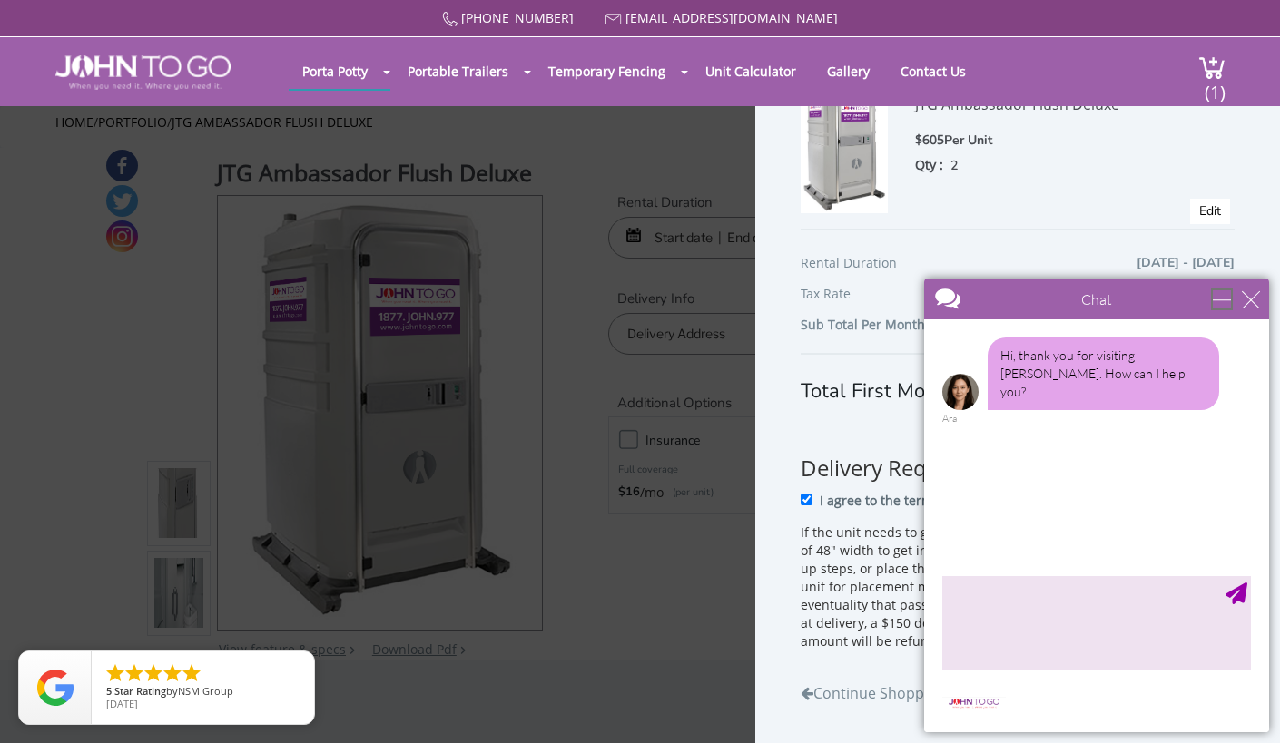
click at [1221, 296] on div "minimize" at bounding box center [1221, 299] width 18 height 18
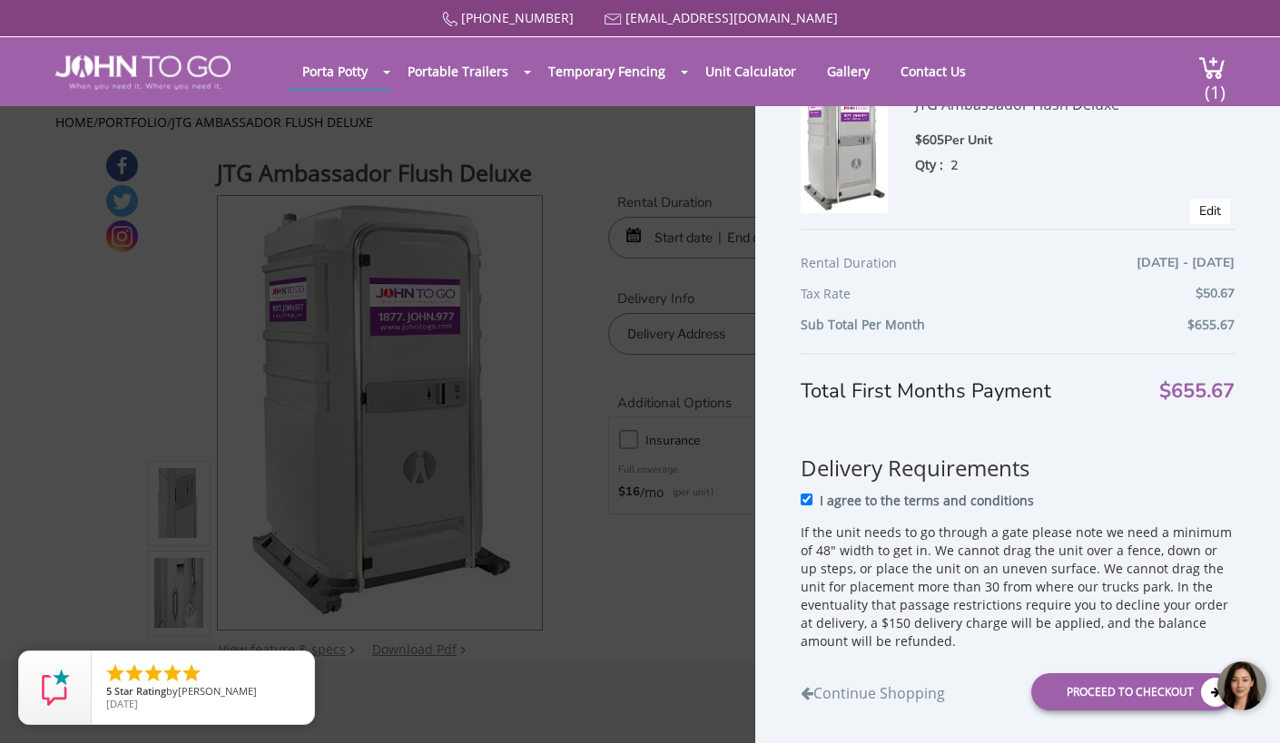
click at [1161, 696] on body at bounding box center [1143, 686] width 272 height 76
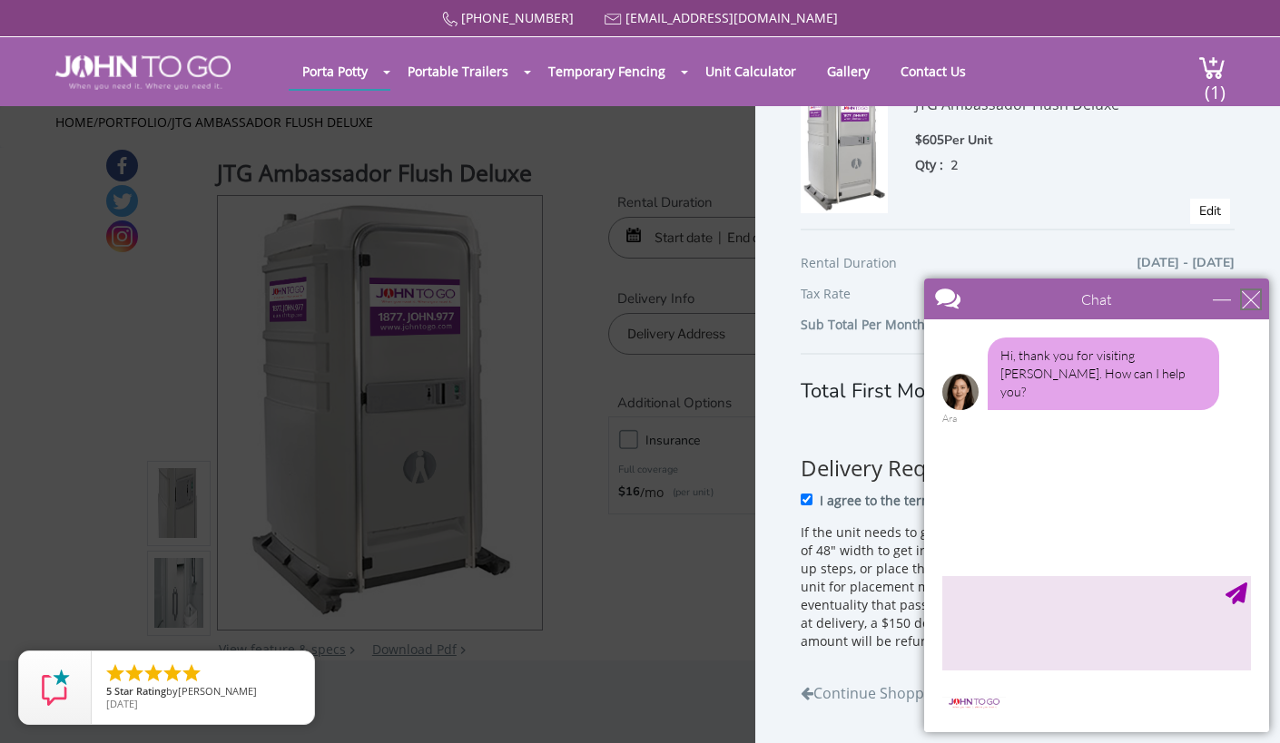
click at [1249, 296] on div "close" at bounding box center [1250, 299] width 18 height 18
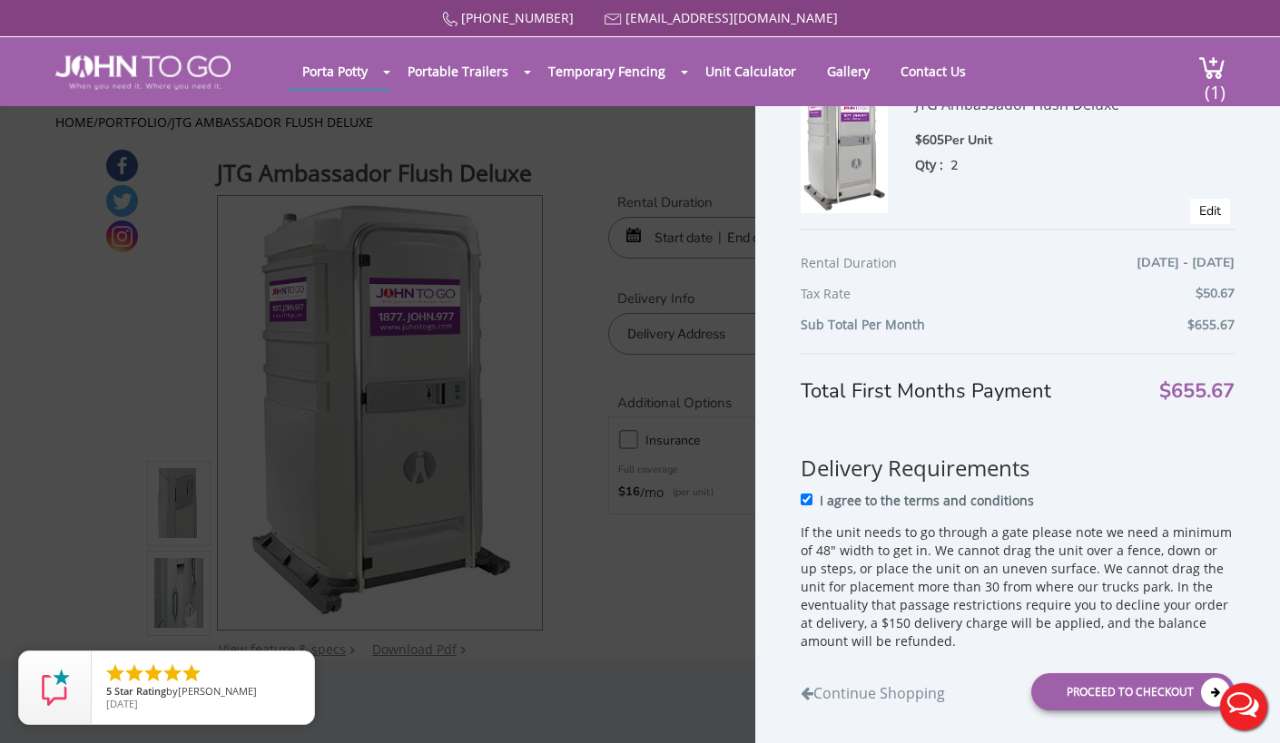
scroll to position [0, 0]
click at [1209, 693] on button "Live Chat" at bounding box center [1243, 707] width 73 height 73
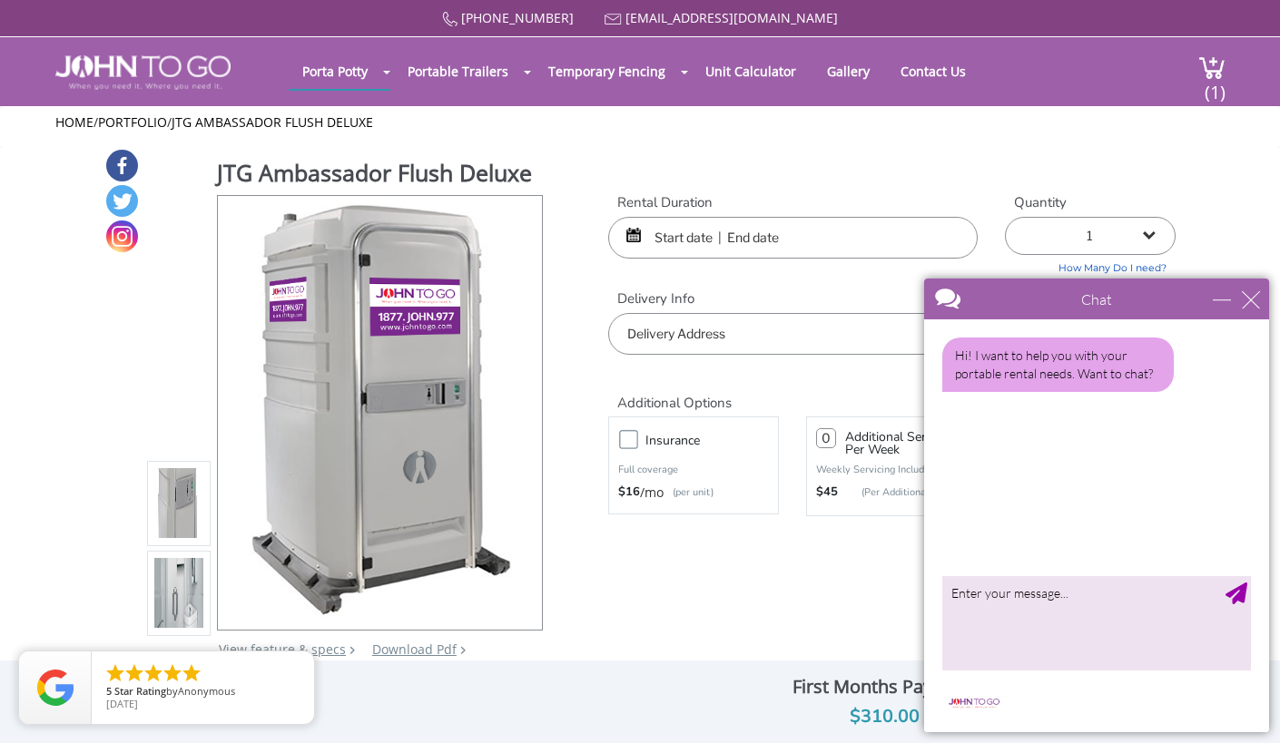
click at [1261, 296] on div "Chat" at bounding box center [1096, 299] width 345 height 41
click at [1253, 297] on div "close" at bounding box center [1250, 299] width 18 height 18
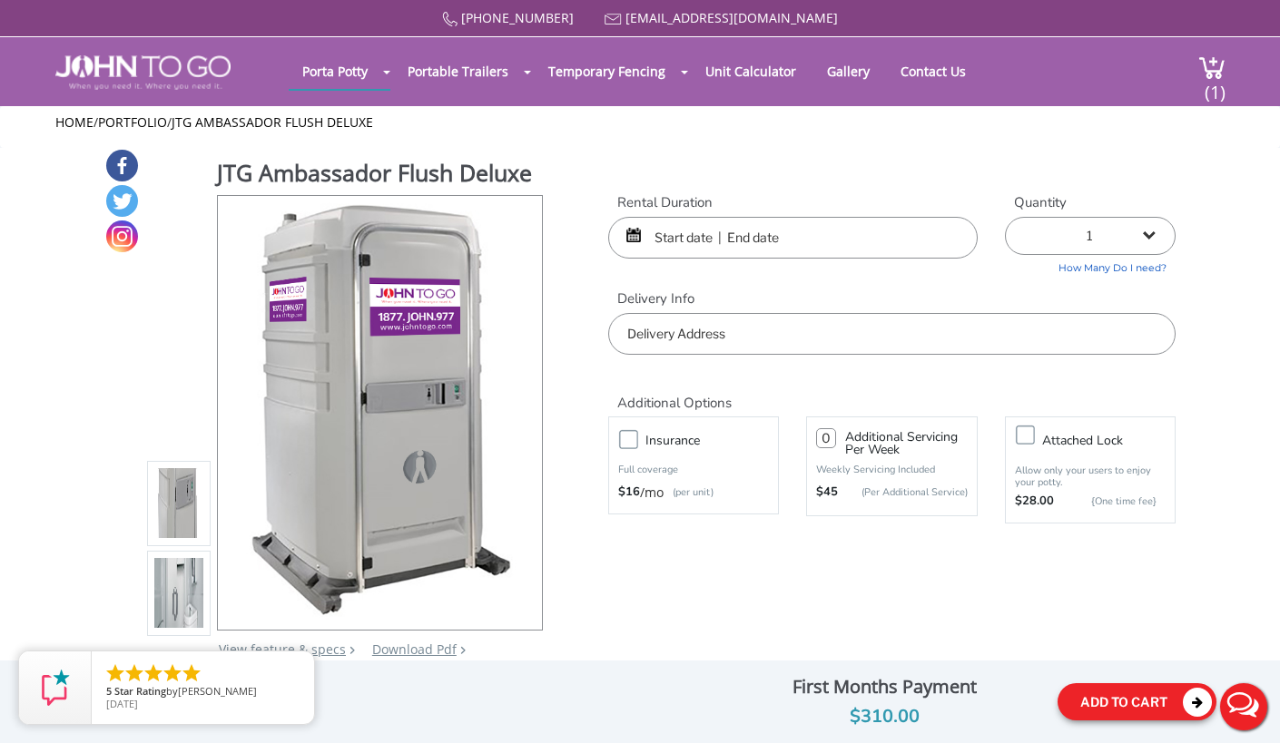
click at [1083, 702] on button "Add To Cart" at bounding box center [1136, 701] width 159 height 37
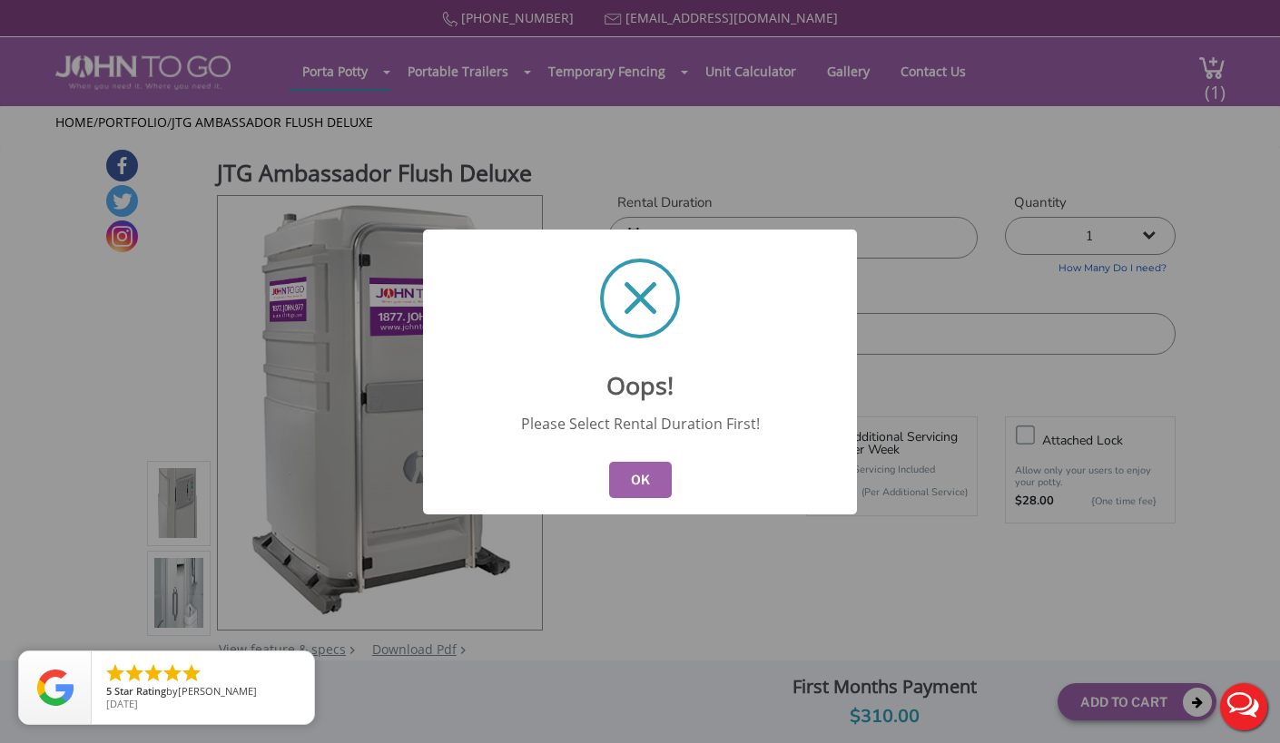
click at [640, 475] on button "OK" at bounding box center [640, 480] width 63 height 36
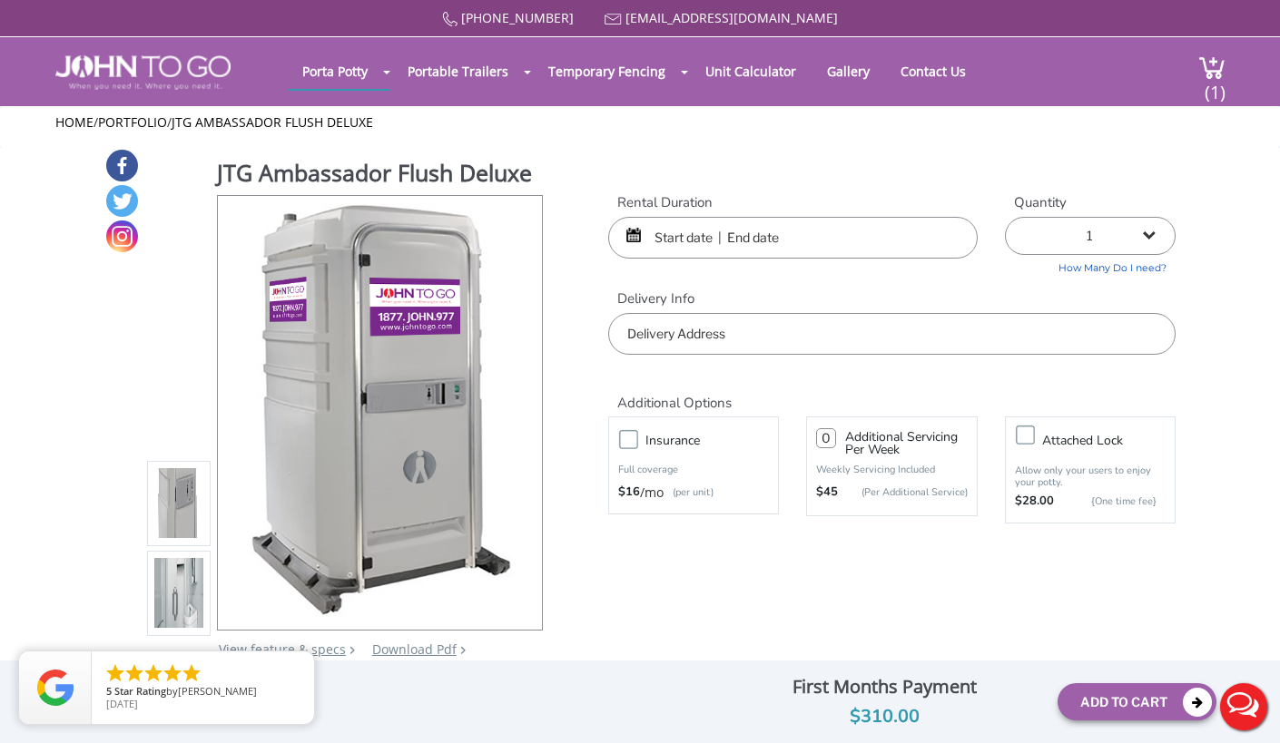
click at [1225, 67] on header "Porta Potty Portable Toilets ADA Accessible Units Portable Sinks Waste Services…" at bounding box center [640, 71] width 1280 height 69
click at [1210, 72] on span "(1)" at bounding box center [1214, 84] width 22 height 39
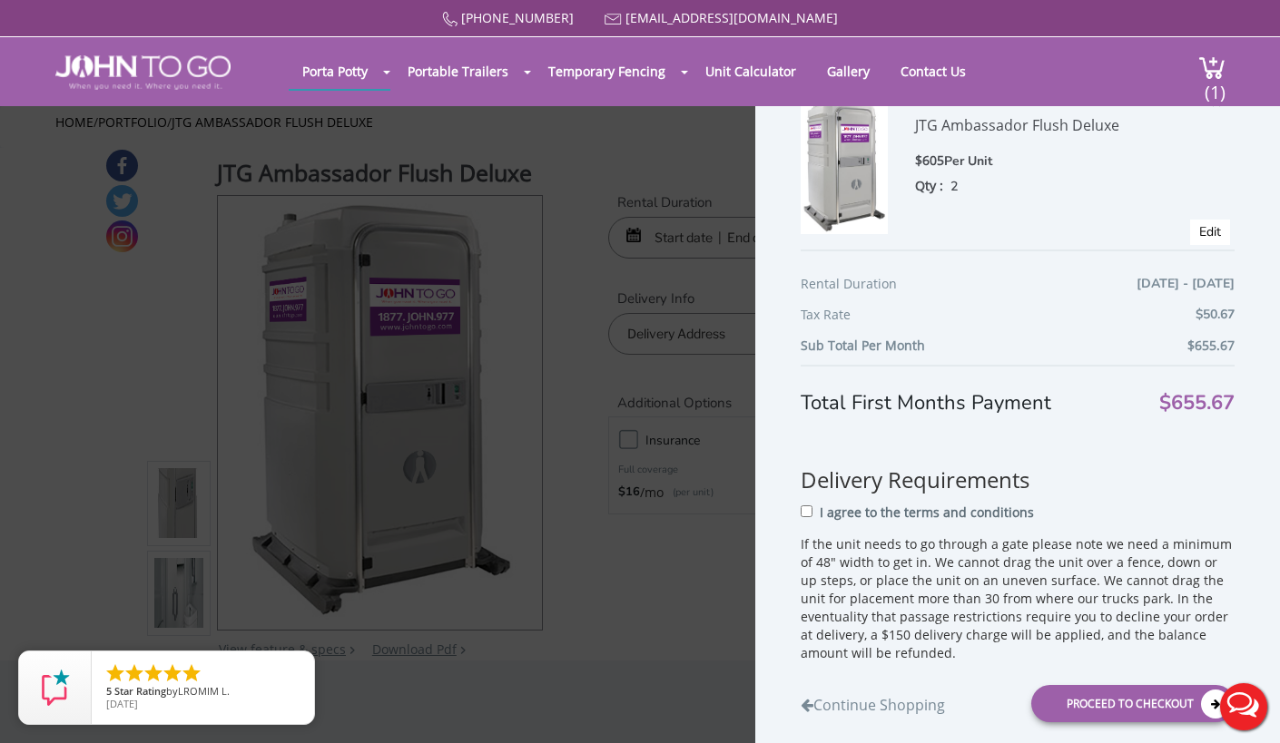
scroll to position [86, 0]
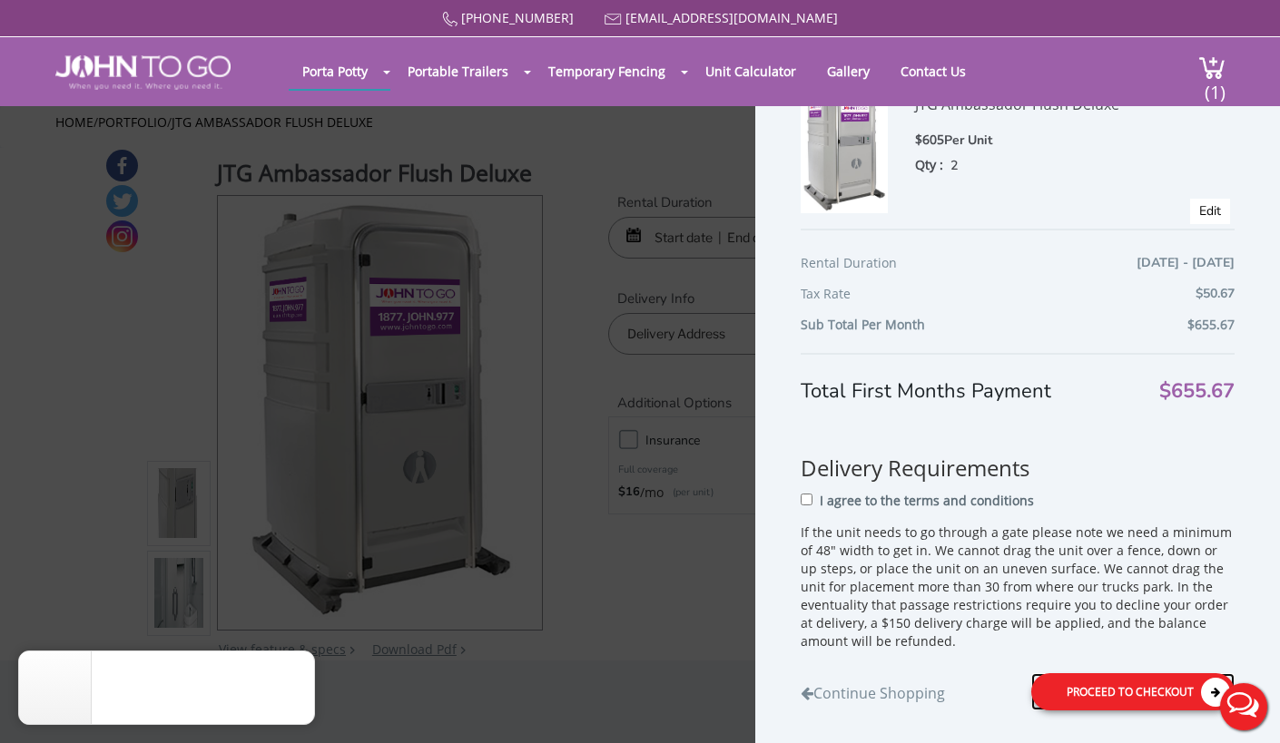
click at [1037, 689] on div "Proceed to Checkout" at bounding box center [1132, 691] width 203 height 37
